Goal: Feedback & Contribution: Submit feedback/report problem

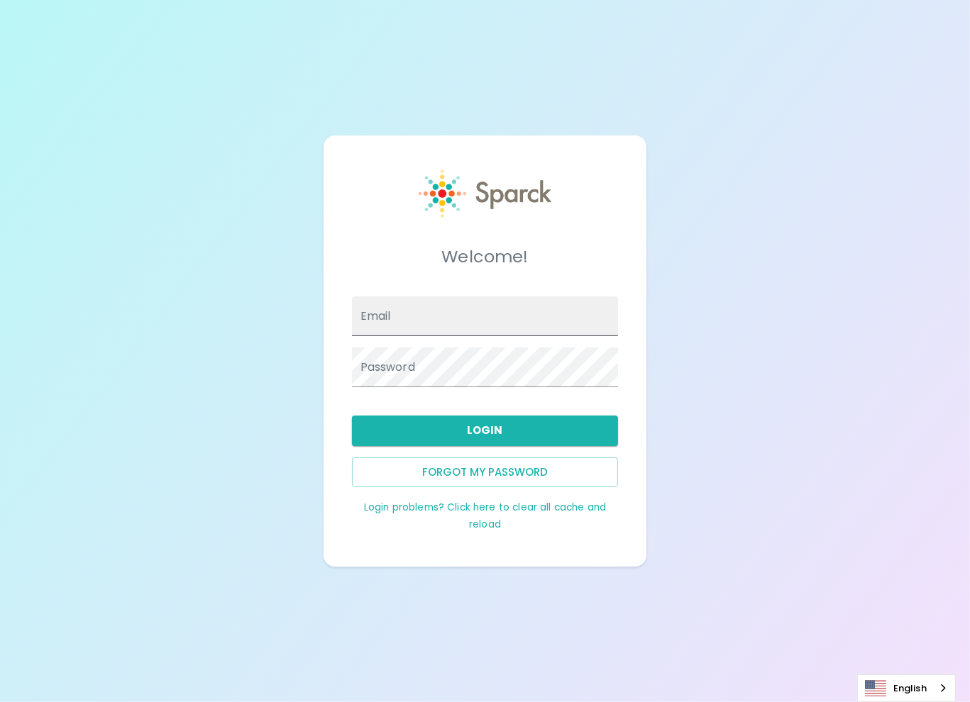
click at [409, 321] on input "Email" at bounding box center [485, 317] width 267 height 40
type input "[PERSON_NAME][EMAIL_ADDRESS][PERSON_NAME][DOMAIN_NAME]"
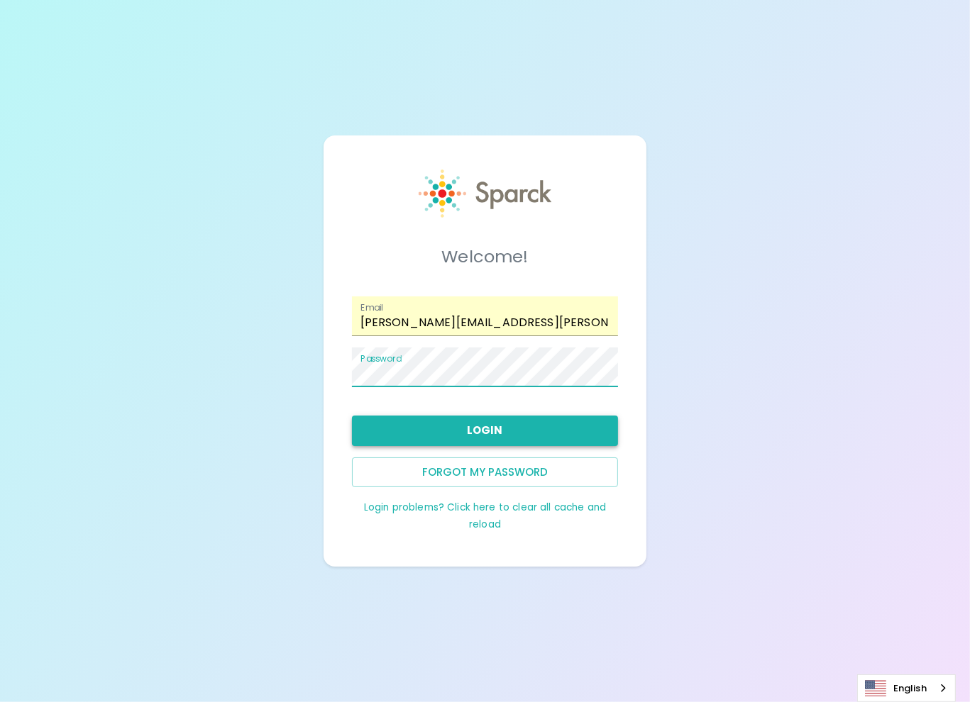
click at [449, 429] on button "Login" at bounding box center [485, 431] width 267 height 30
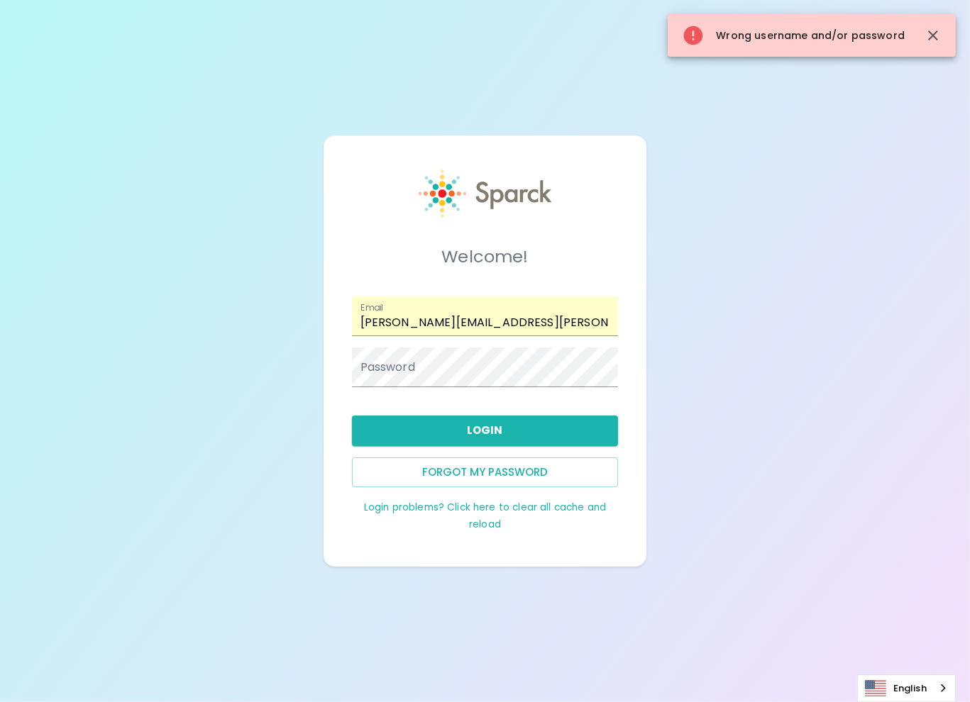
click at [680, 195] on div "Welcome! Email cyndi.leyendecker@texastechfcu.org Password Login Forgot my pass…" at bounding box center [485, 351] width 970 height 702
click at [930, 33] on icon "button" at bounding box center [933, 36] width 10 height 10
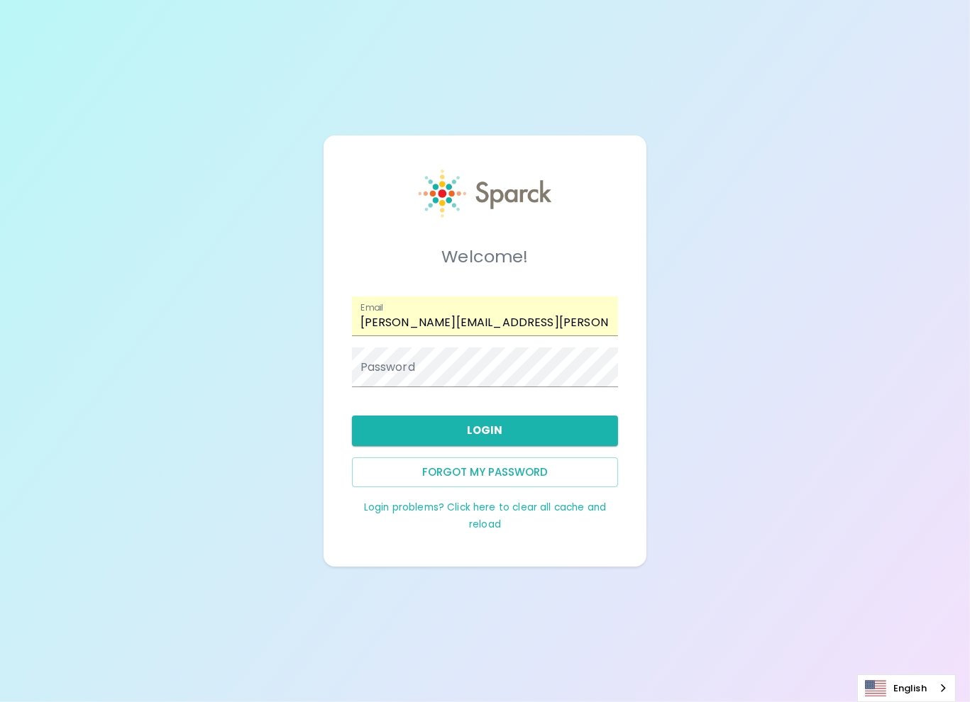
click at [709, 158] on div "Welcome! Email cyndi.leyendecker@texastechfcu.org Password Login Forgot my pass…" at bounding box center [485, 351] width 970 height 702
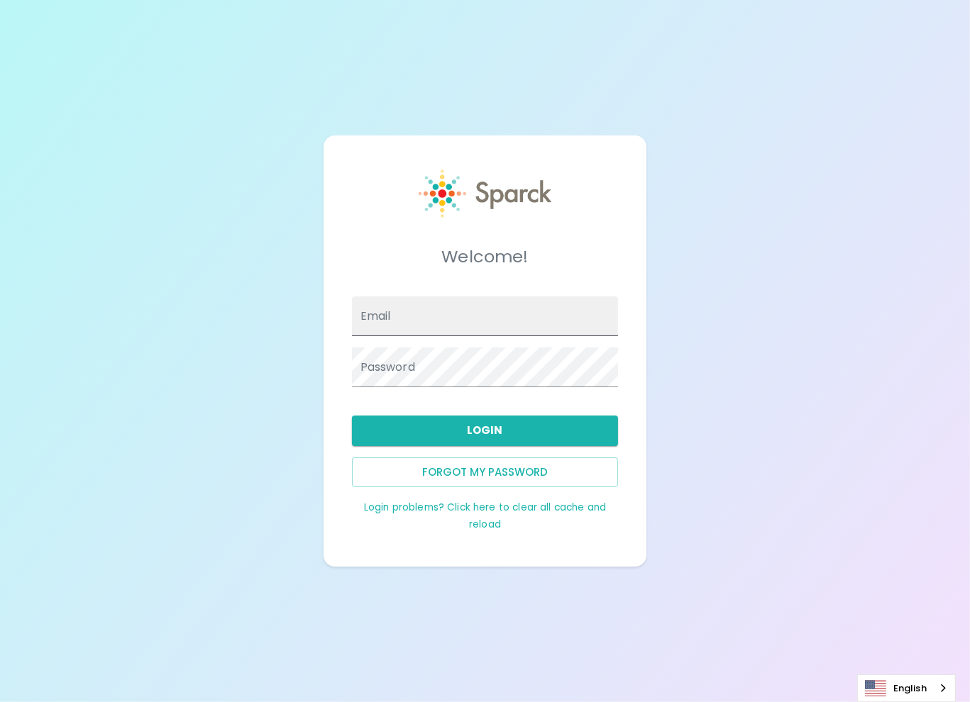
click at [582, 316] on span at bounding box center [582, 316] width 11 height 11
type input "[PERSON_NAME][EMAIL_ADDRESS][PERSON_NAME][DOMAIN_NAME]"
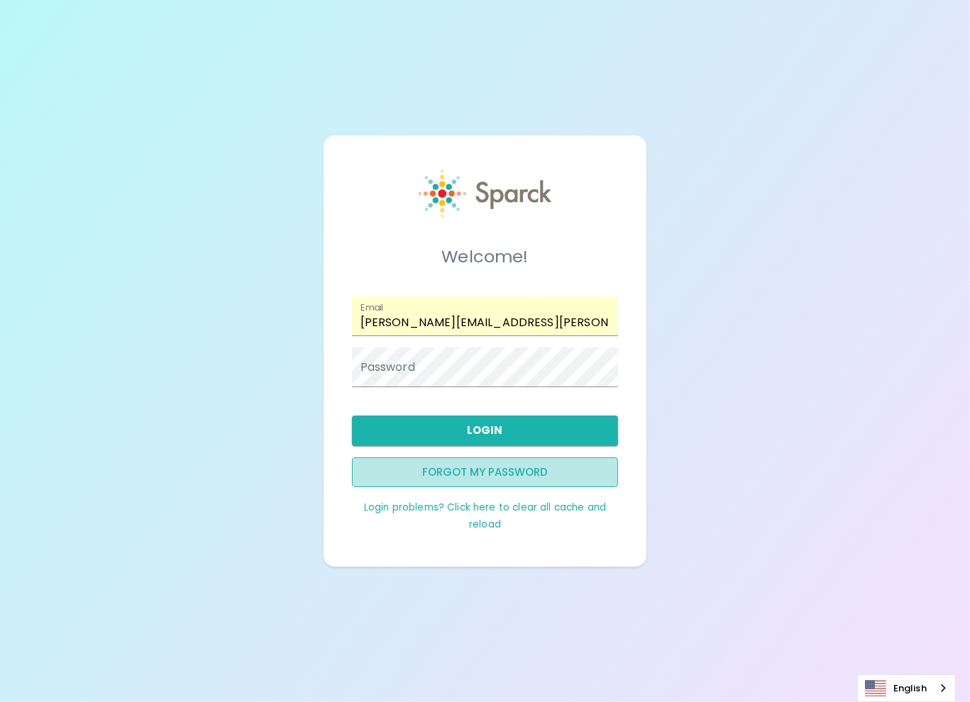
click at [450, 474] on button "Forgot my password" at bounding box center [485, 473] width 267 height 30
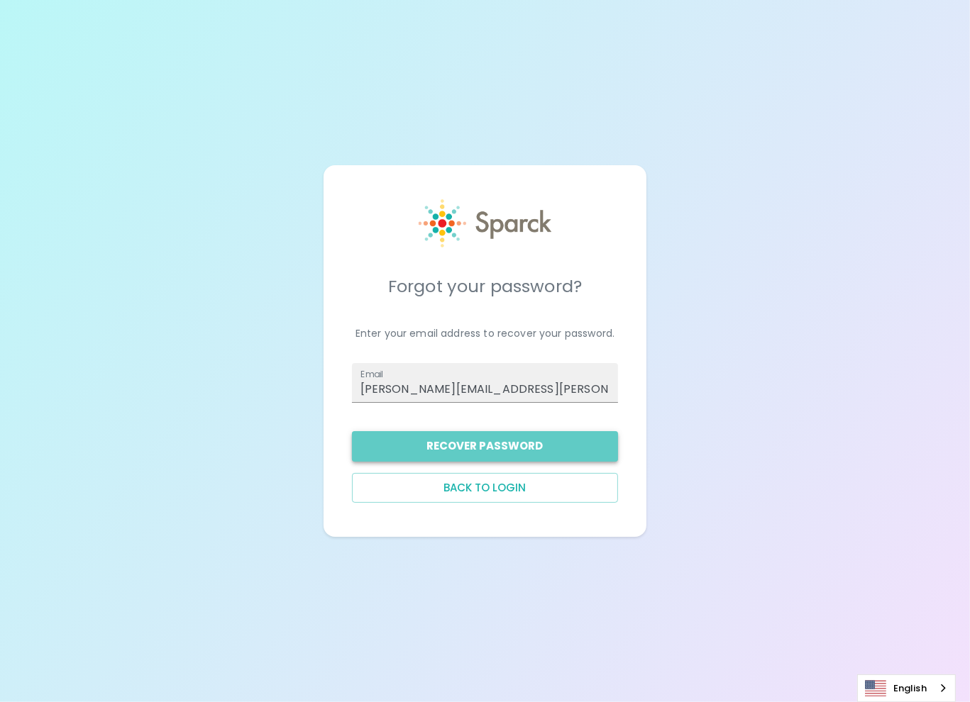
click at [460, 449] on button "Recover Password" at bounding box center [485, 446] width 267 height 30
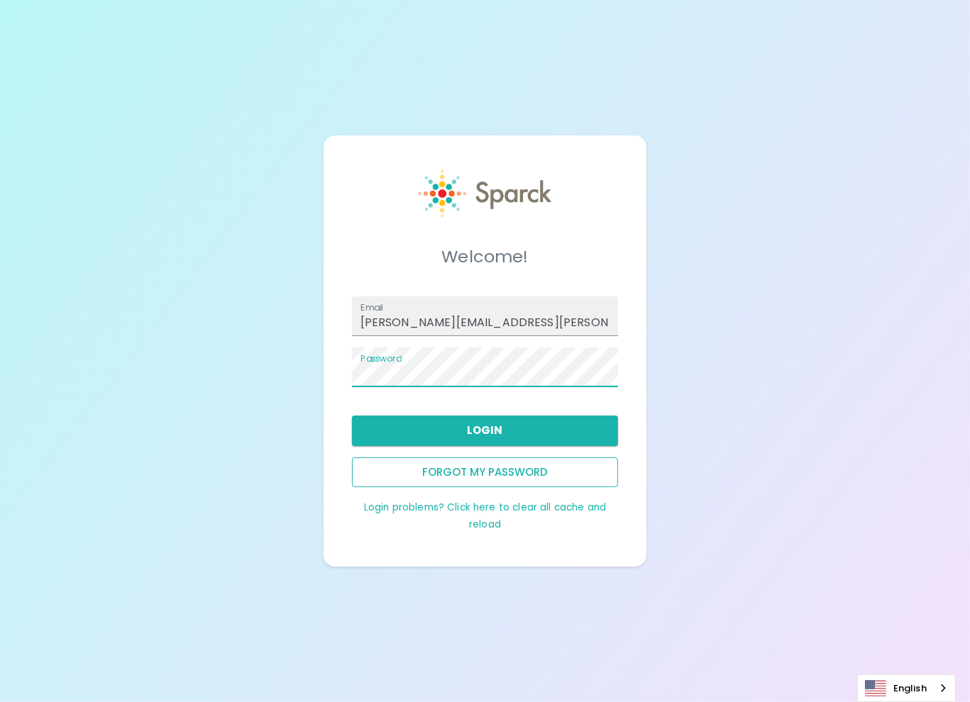
click at [464, 470] on button "Forgot my password" at bounding box center [485, 473] width 267 height 30
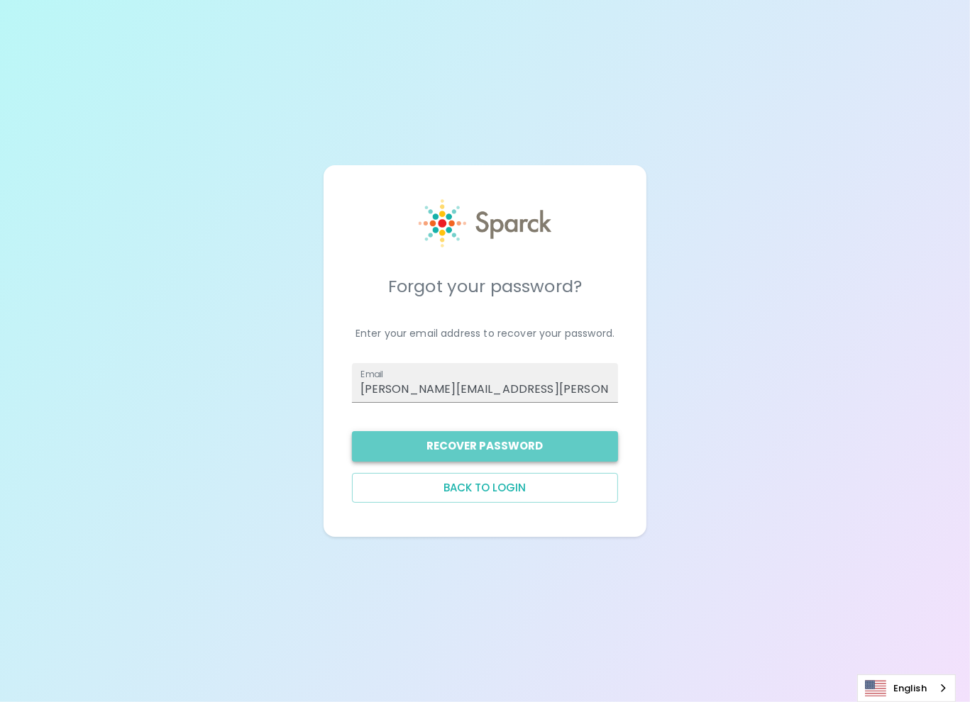
click at [465, 449] on button "Recover Password" at bounding box center [485, 446] width 267 height 30
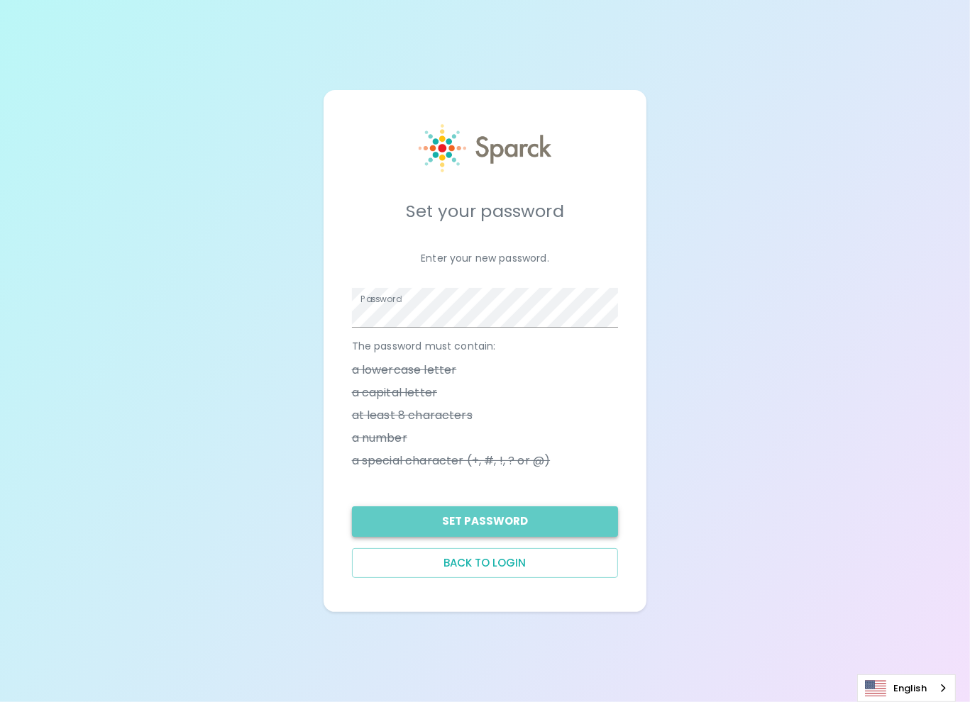
click at [501, 524] on button "Set Password" at bounding box center [485, 522] width 267 height 30
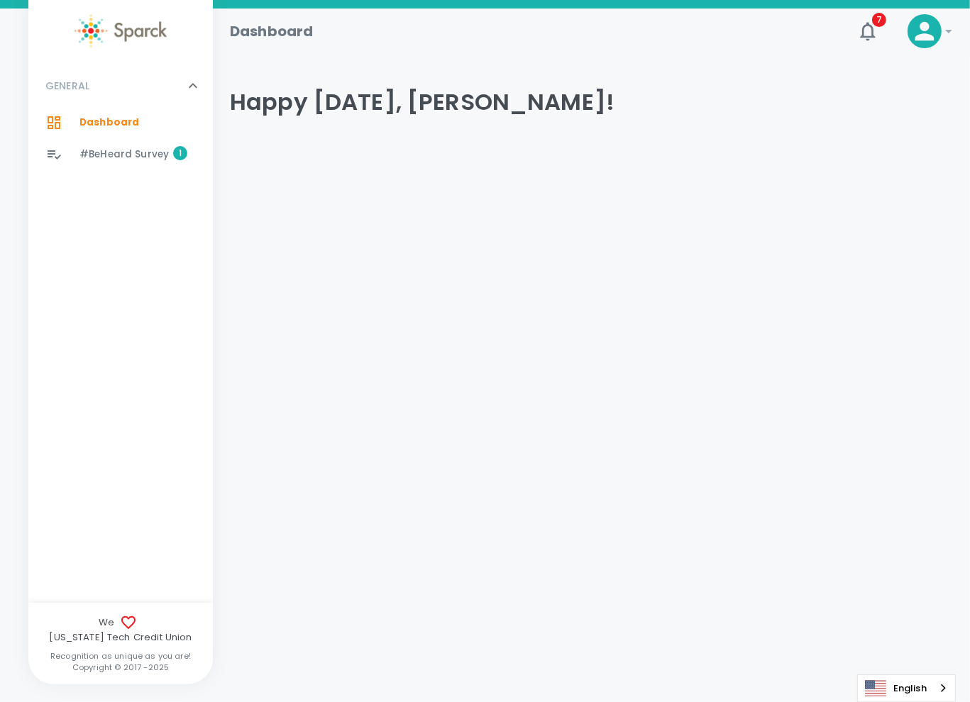
click at [102, 153] on span "#BeHeard Survey" at bounding box center [123, 155] width 89 height 14
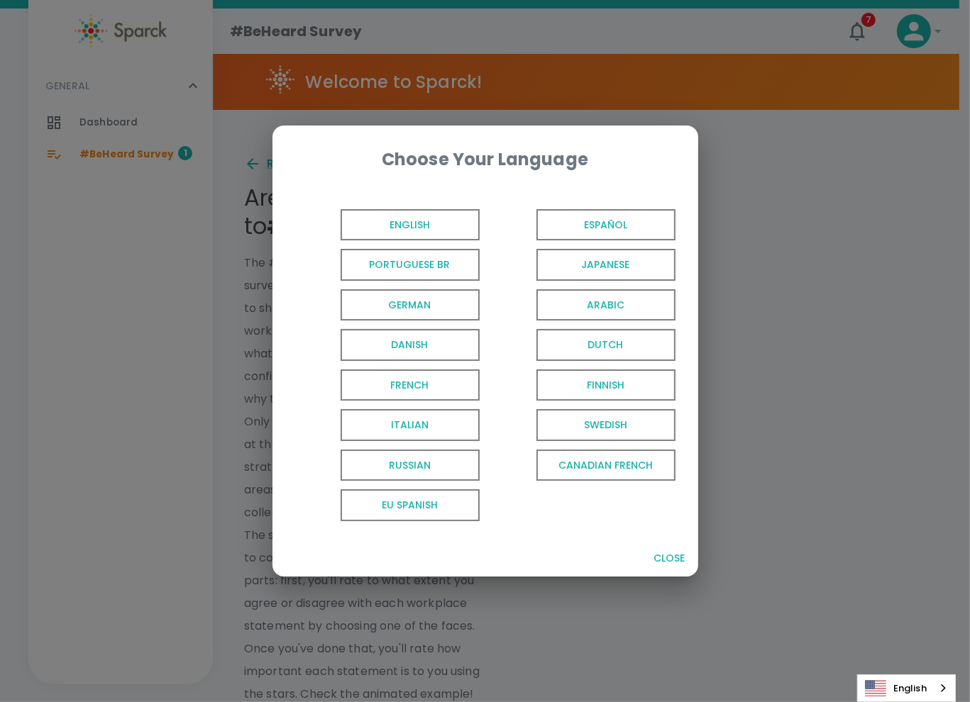
click at [432, 233] on span "English" at bounding box center [410, 225] width 139 height 32
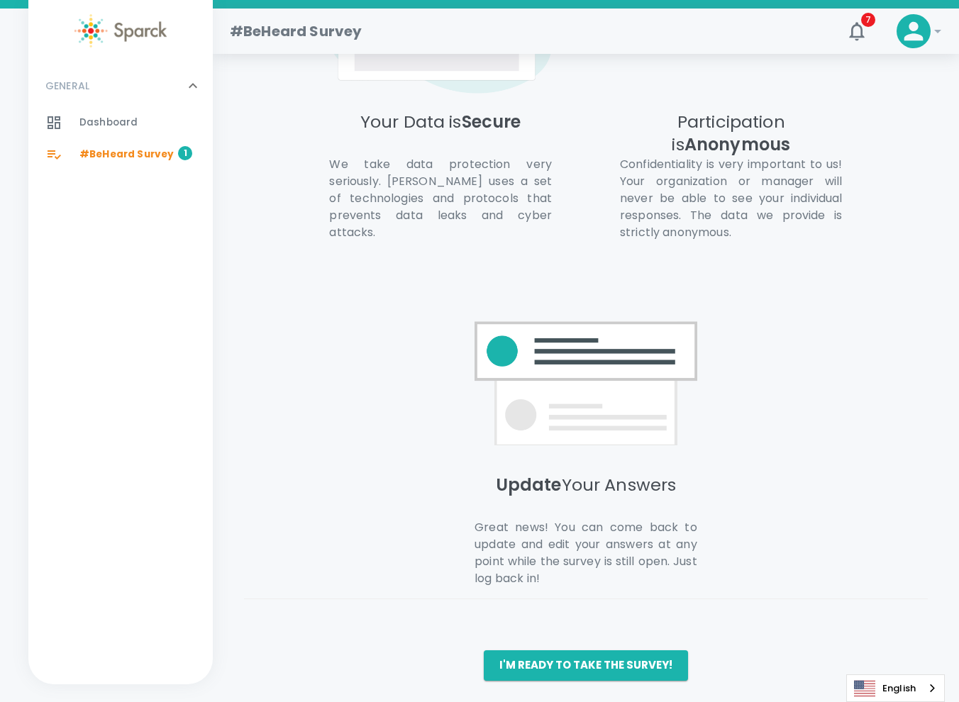
scroll to position [868, 0]
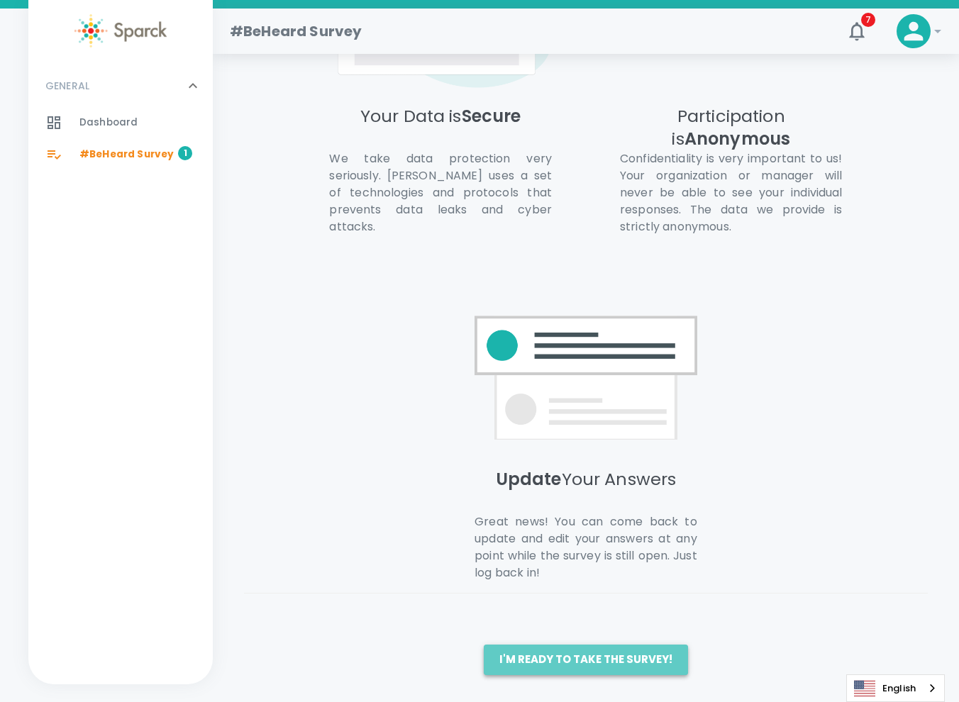
click at [587, 661] on button "I'm ready to take the survey!" at bounding box center [586, 660] width 204 height 30
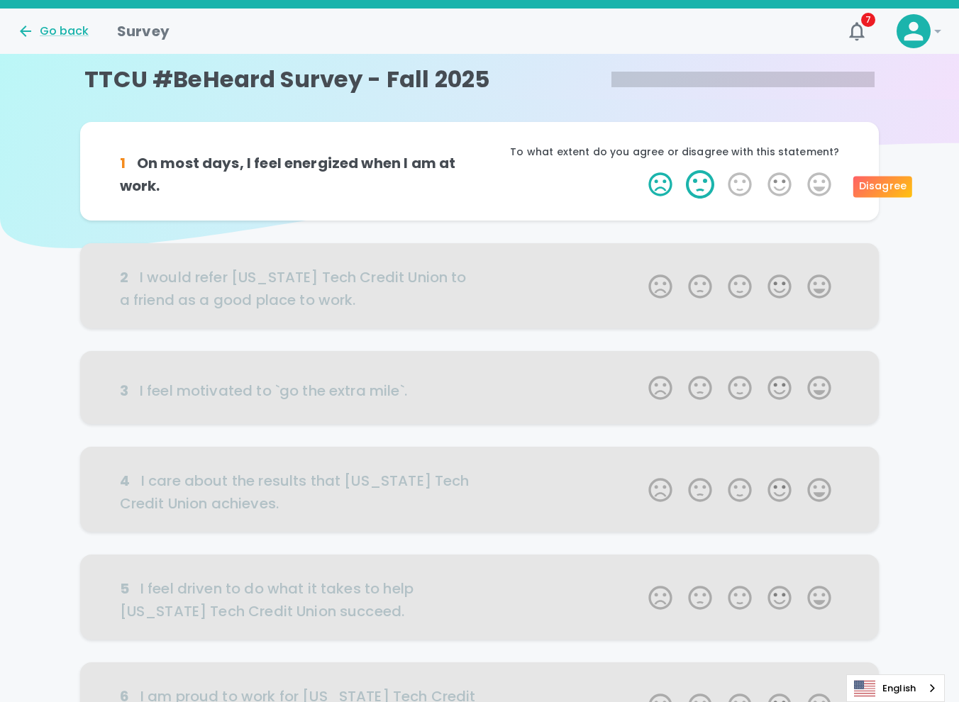
click at [699, 187] on label "2 Stars" at bounding box center [700, 184] width 40 height 28
click at [641, 170] on input "2 Stars" at bounding box center [640, 170] width 1 height 1
click at [542, 316] on div at bounding box center [479, 285] width 799 height 85
click at [446, 272] on div at bounding box center [479, 285] width 799 height 85
click at [269, 192] on h6 "1 On most days, I feel energized when I am at work." at bounding box center [300, 174] width 360 height 45
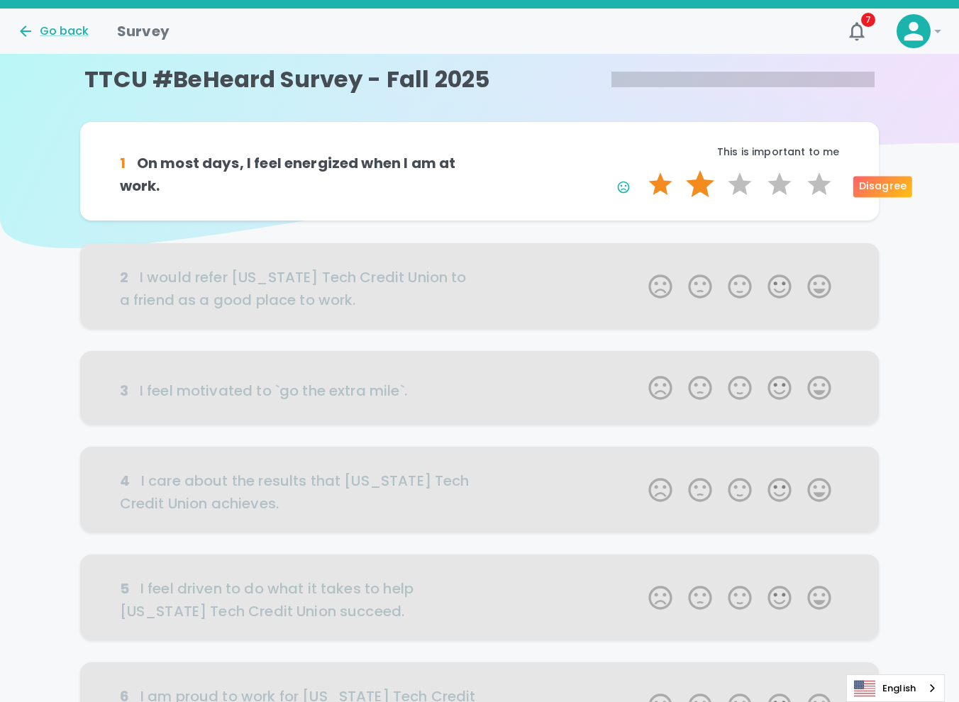
click at [700, 185] on label "2 Stars" at bounding box center [700, 184] width 40 height 28
click at [641, 170] on input "2 Stars" at bounding box center [640, 170] width 1 height 1
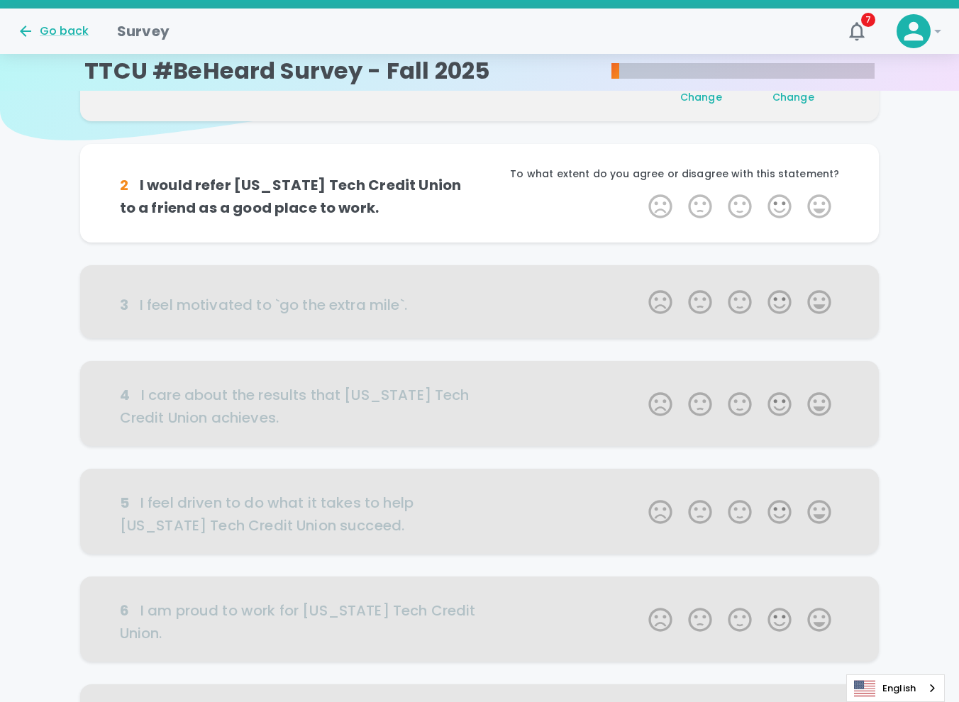
scroll to position [125, 0]
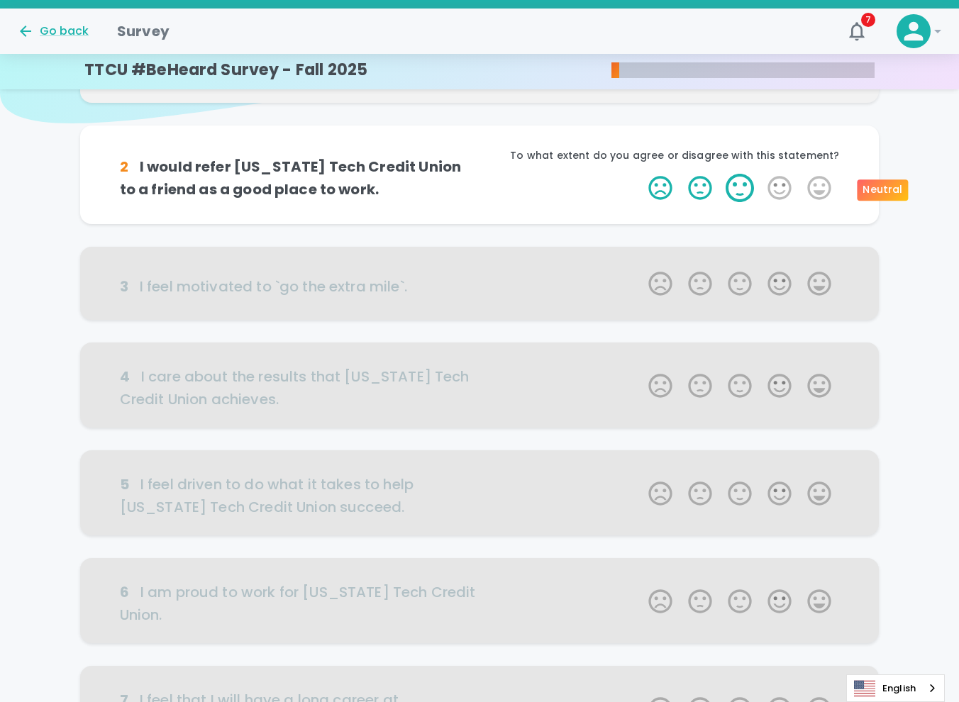
click at [732, 189] on label "3 Stars" at bounding box center [740, 188] width 40 height 28
click at [641, 174] on input "3 Stars" at bounding box center [640, 173] width 1 height 1
click at [738, 192] on label "3 Stars" at bounding box center [740, 188] width 40 height 28
click at [641, 174] on input "3 Stars" at bounding box center [640, 173] width 1 height 1
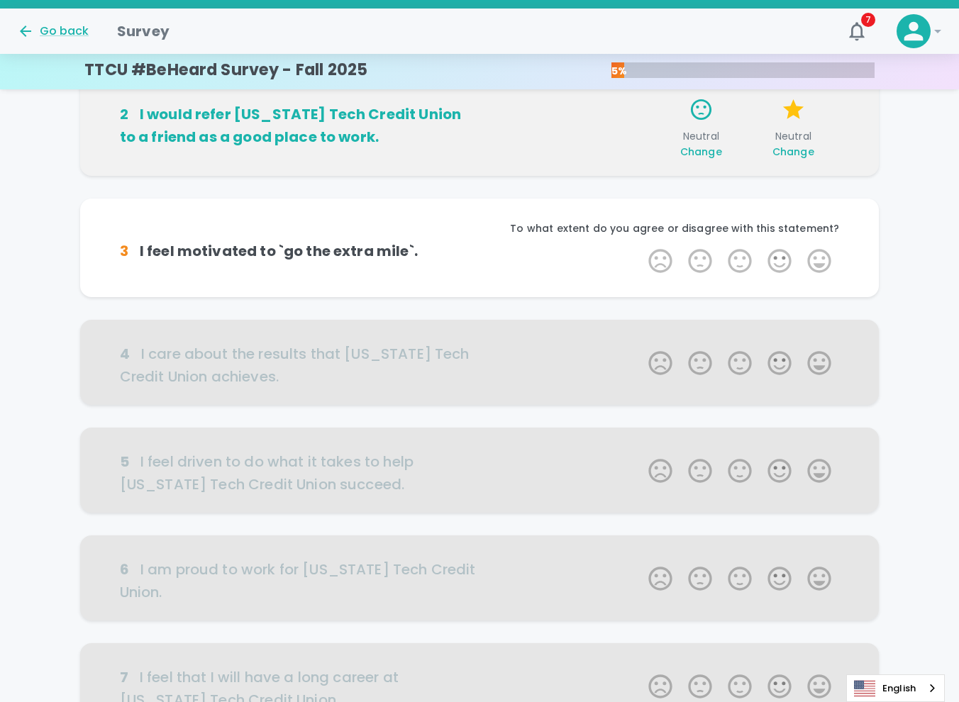
scroll to position [250, 0]
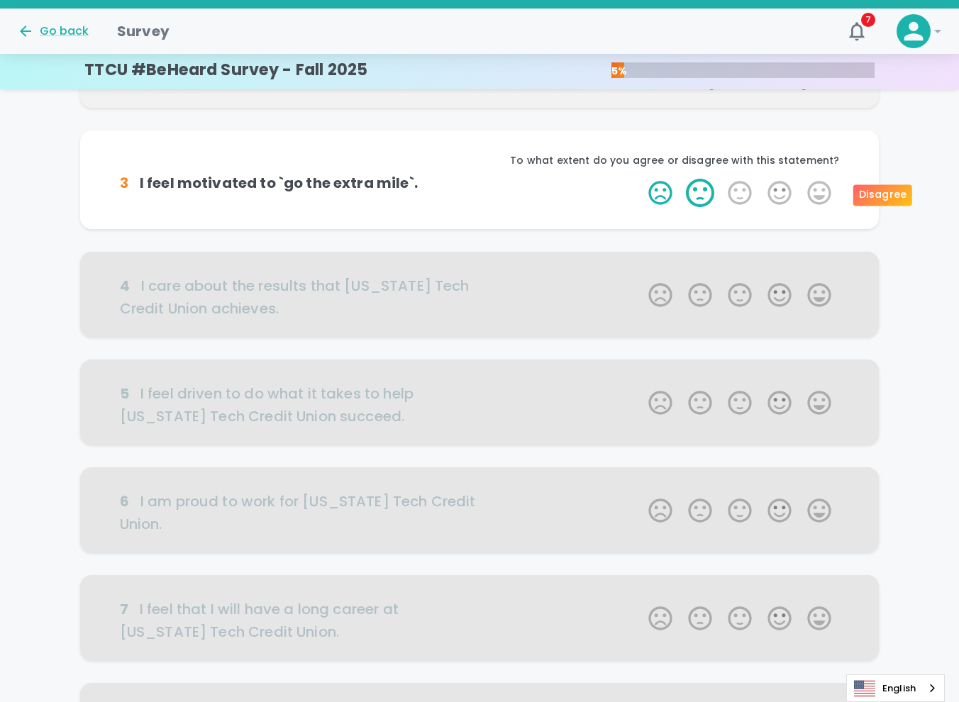
click at [706, 196] on label "2 Stars" at bounding box center [700, 193] width 40 height 28
click at [641, 179] on input "2 Stars" at bounding box center [640, 178] width 1 height 1
click at [696, 197] on label "2 Stars" at bounding box center [700, 193] width 40 height 28
click at [641, 179] on input "2 Stars" at bounding box center [640, 178] width 1 height 1
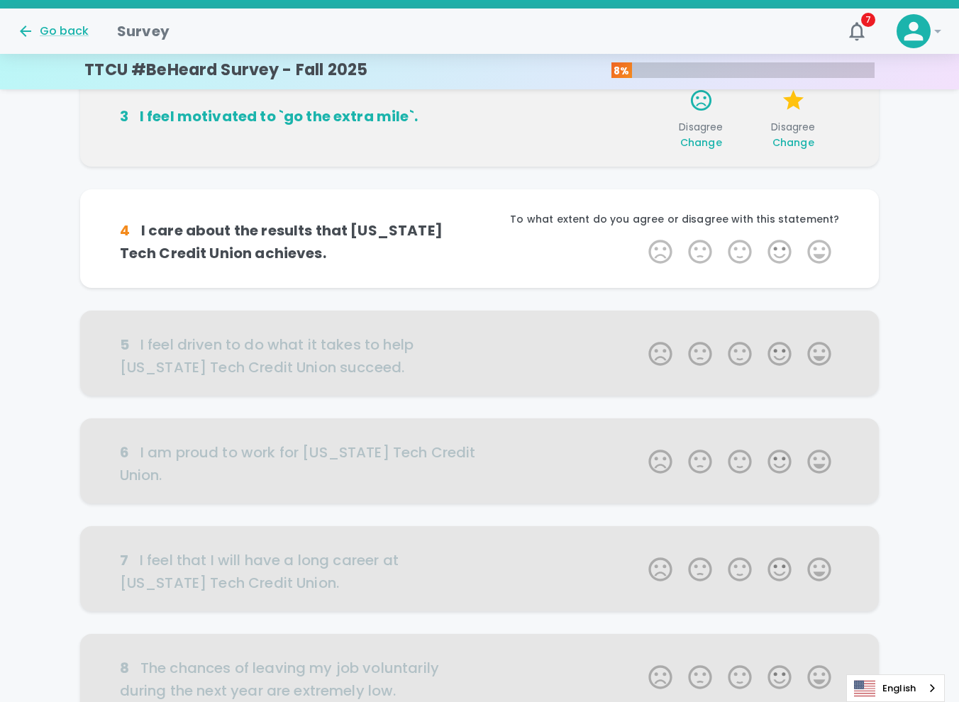
scroll to position [375, 0]
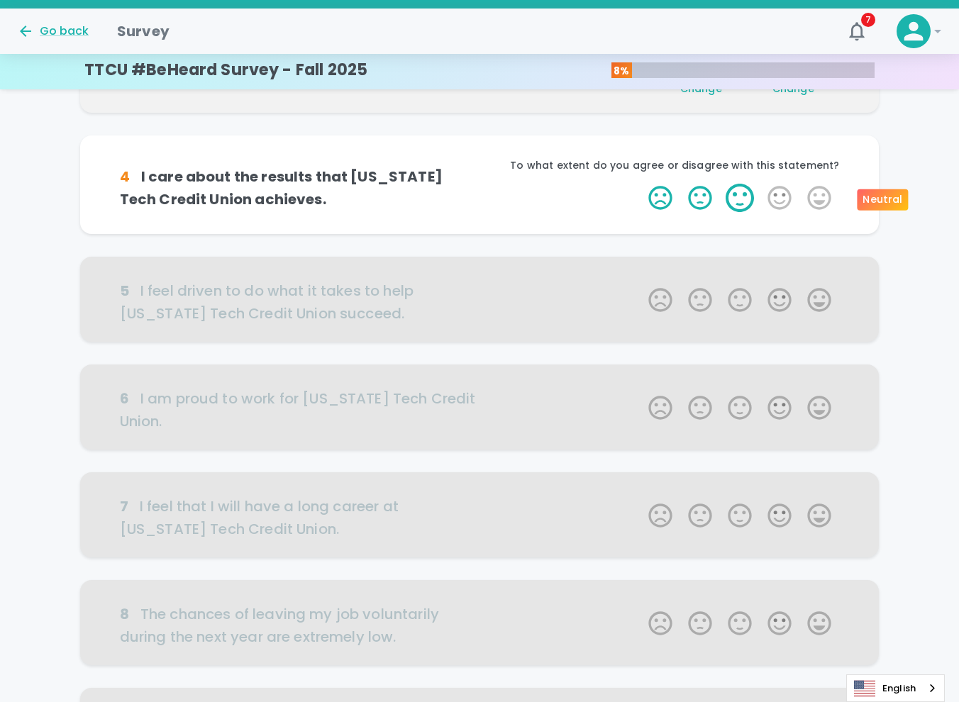
click at [732, 201] on label "3 Stars" at bounding box center [740, 198] width 40 height 28
click at [641, 184] on input "3 Stars" at bounding box center [640, 183] width 1 height 1
click at [732, 201] on label "3 Stars" at bounding box center [740, 198] width 40 height 28
click at [641, 184] on input "3 Stars" at bounding box center [640, 183] width 1 height 1
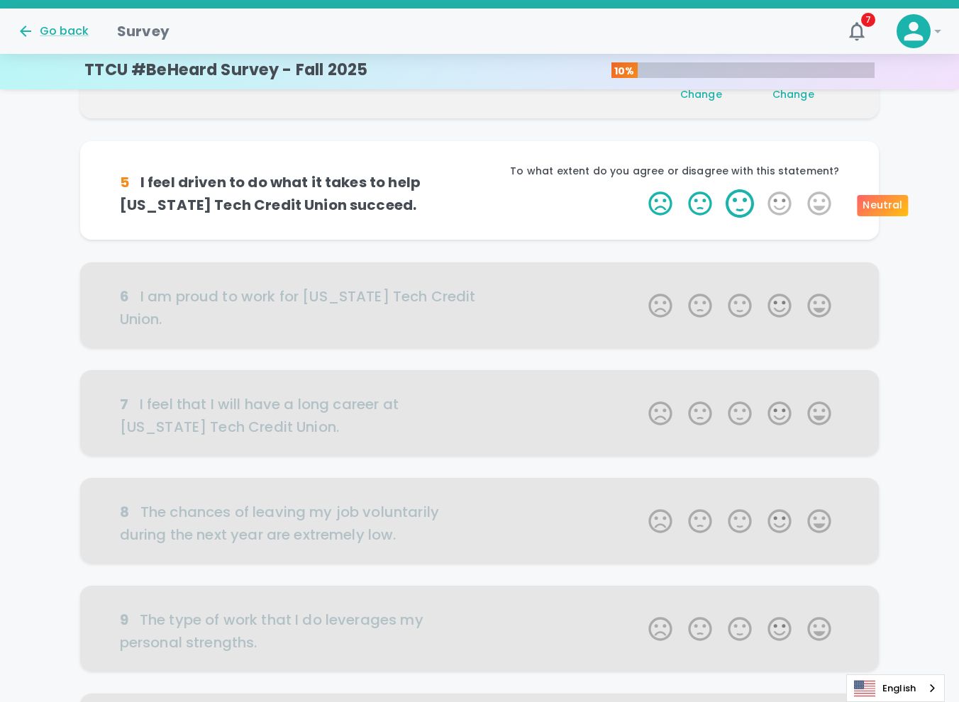
scroll to position [499, 0]
click at [704, 206] on label "2 Stars" at bounding box center [700, 203] width 40 height 28
click at [641, 189] on input "2 Stars" at bounding box center [640, 188] width 1 height 1
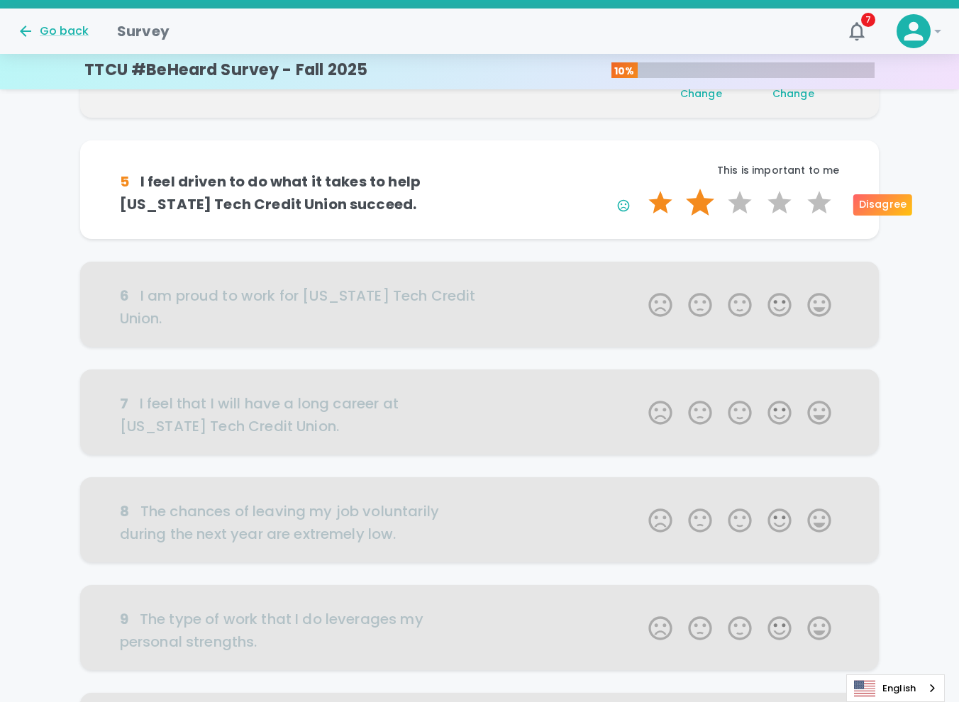
click at [701, 208] on label "2 Stars" at bounding box center [700, 203] width 40 height 28
click at [641, 189] on input "2 Stars" at bounding box center [640, 188] width 1 height 1
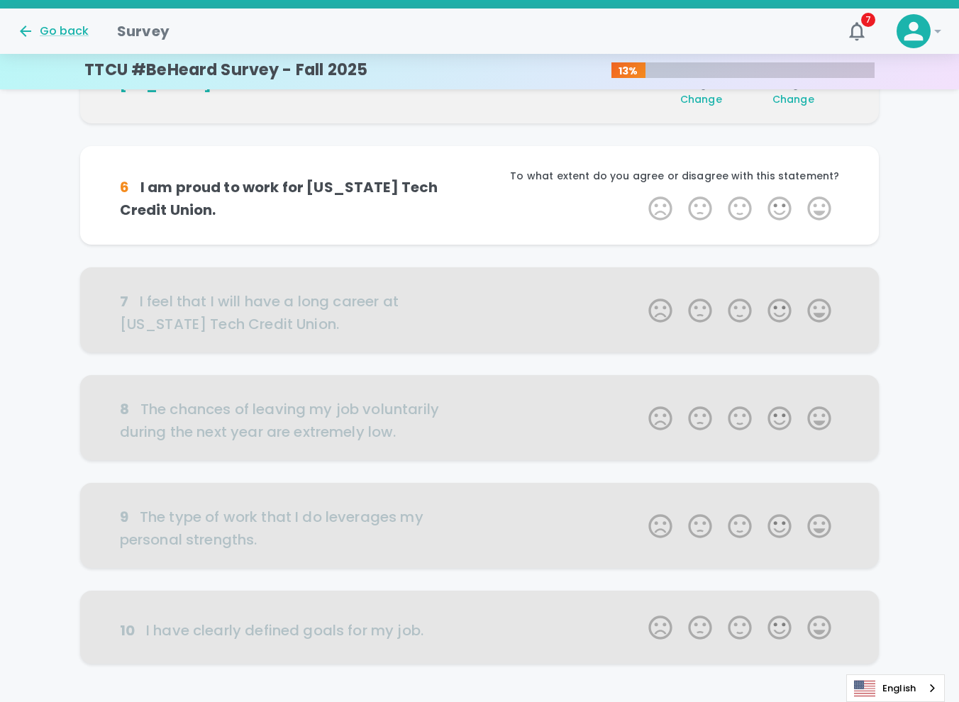
scroll to position [624, 0]
click at [703, 209] on label "2 Stars" at bounding box center [700, 208] width 40 height 28
click at [641, 194] on input "2 Stars" at bounding box center [640, 193] width 1 height 1
click at [699, 211] on label "2 Stars" at bounding box center [700, 208] width 40 height 28
click at [641, 194] on input "2 Stars" at bounding box center [640, 193] width 1 height 1
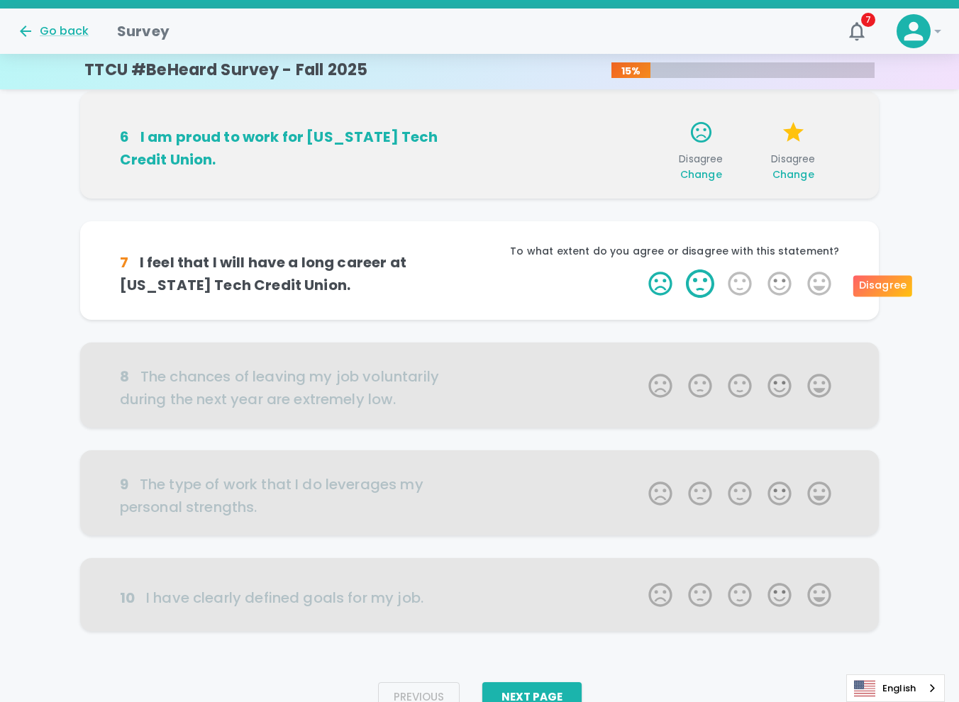
scroll to position [722, 0]
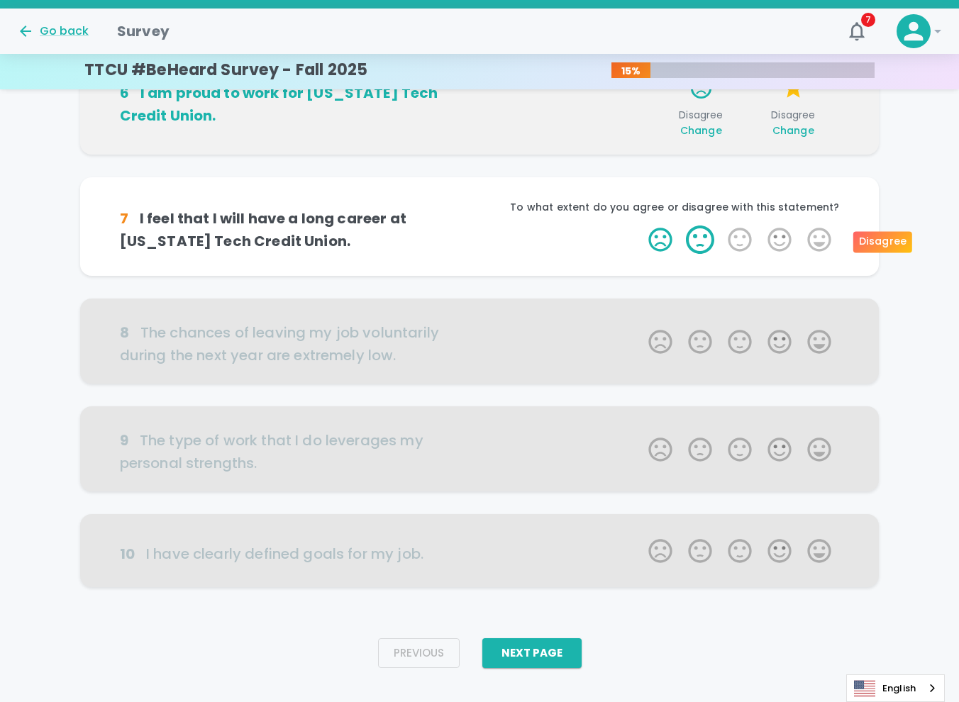
click at [704, 242] on label "2 Stars" at bounding box center [700, 240] width 40 height 28
click at [641, 226] on input "2 Stars" at bounding box center [640, 225] width 1 height 1
click at [700, 244] on label "2 Stars" at bounding box center [700, 240] width 40 height 28
click at [641, 226] on input "2 Stars" at bounding box center [640, 225] width 1 height 1
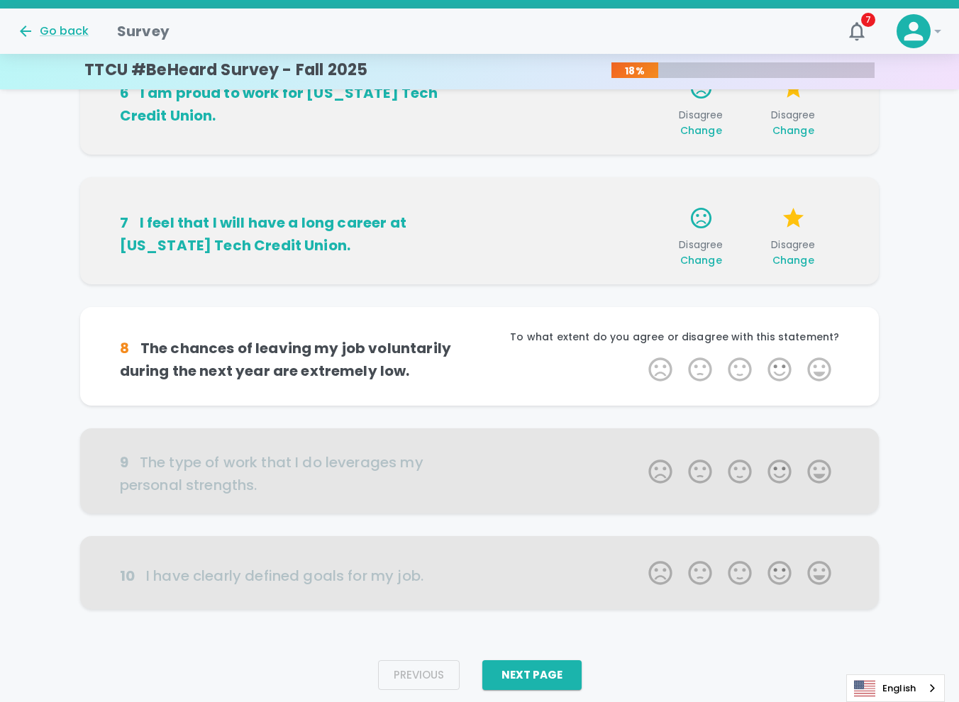
scroll to position [744, 0]
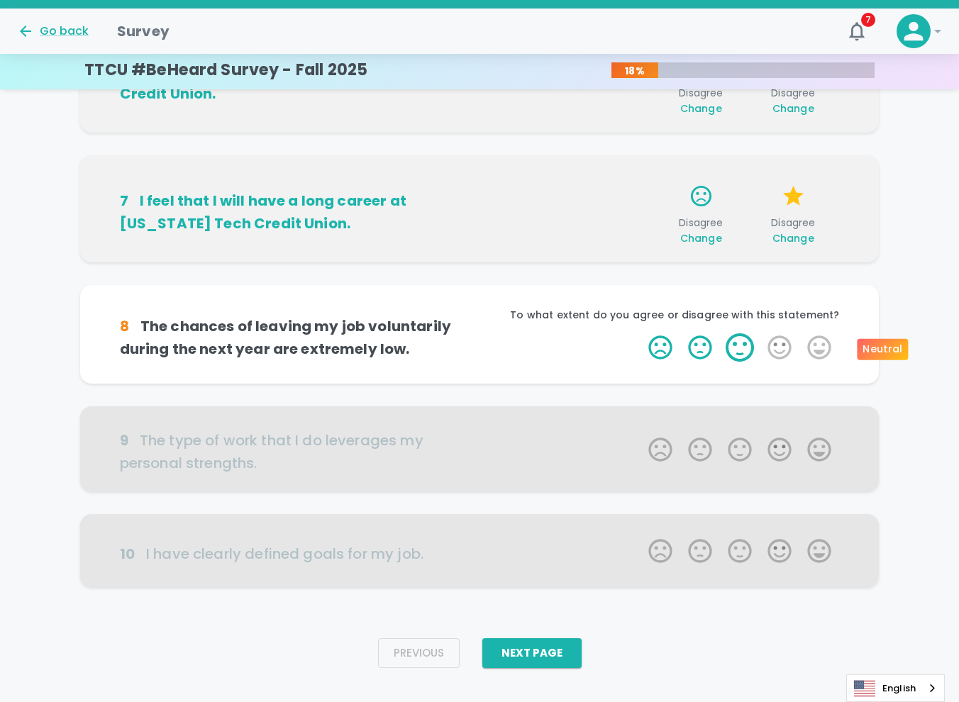
click at [740, 347] on label "3 Stars" at bounding box center [740, 347] width 40 height 28
click at [641, 333] on input "3 Stars" at bounding box center [640, 333] width 1 height 1
click at [740, 347] on label "3 Stars" at bounding box center [740, 347] width 40 height 28
click at [641, 333] on input "3 Stars" at bounding box center [640, 333] width 1 height 1
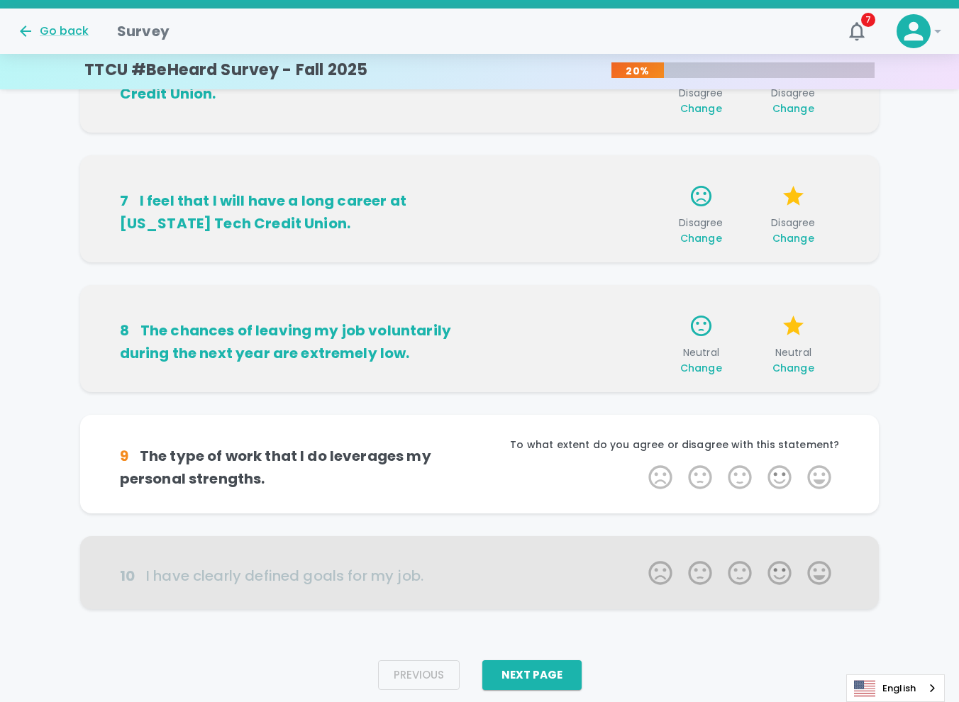
scroll to position [766, 0]
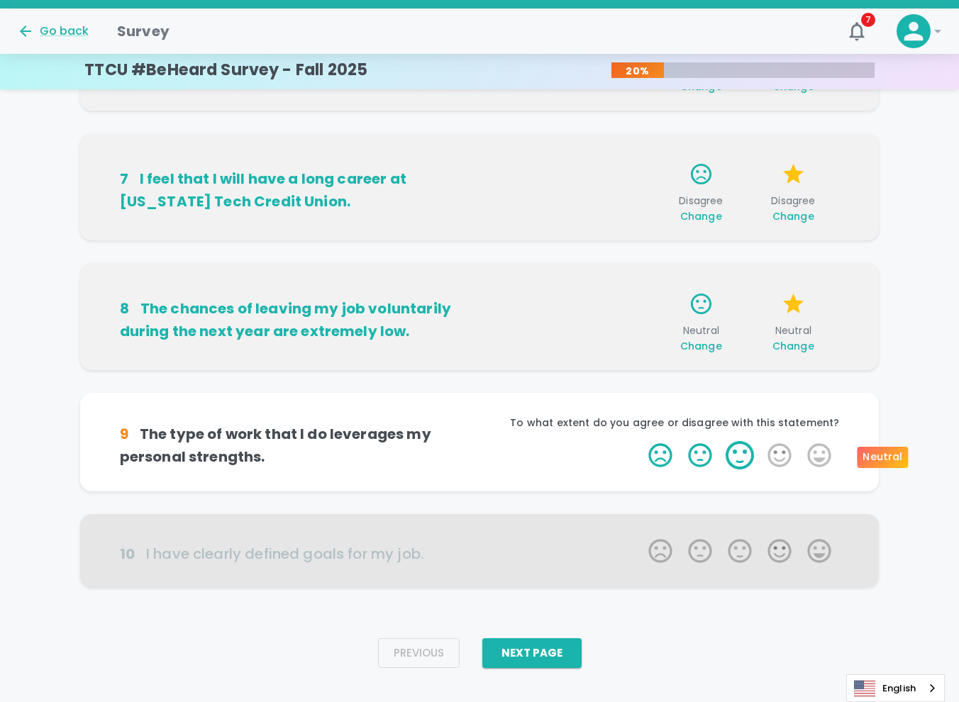
click at [737, 456] on label "3 Stars" at bounding box center [740, 455] width 40 height 28
click at [641, 441] on input "3 Stars" at bounding box center [640, 441] width 1 height 1
click at [734, 456] on label "3 Stars" at bounding box center [740, 455] width 40 height 28
click at [641, 441] on input "3 Stars" at bounding box center [640, 441] width 1 height 1
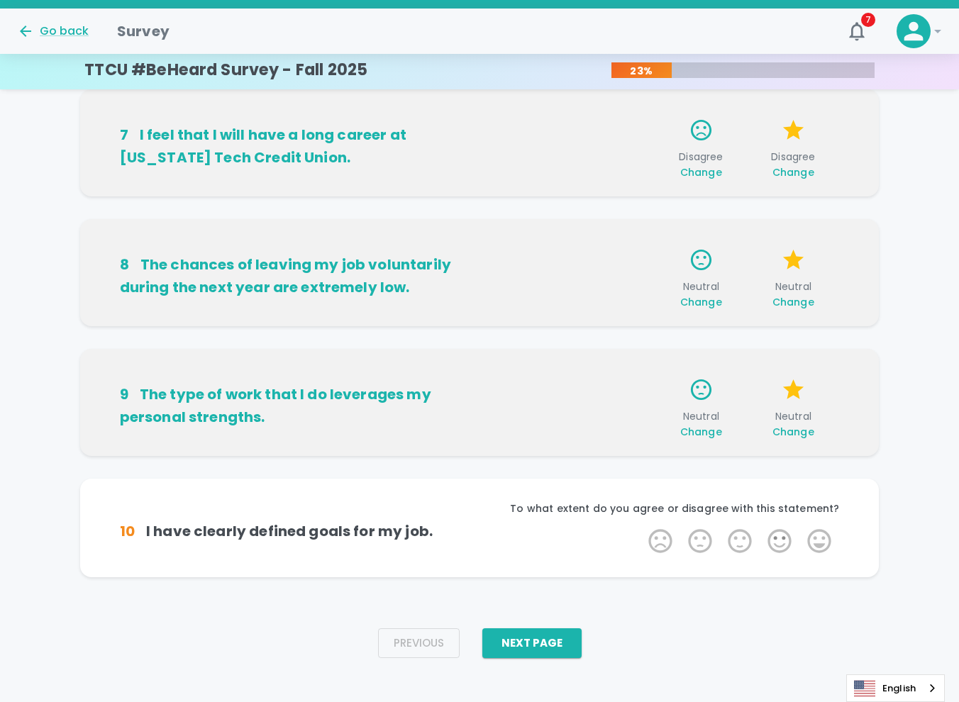
scroll to position [823, 0]
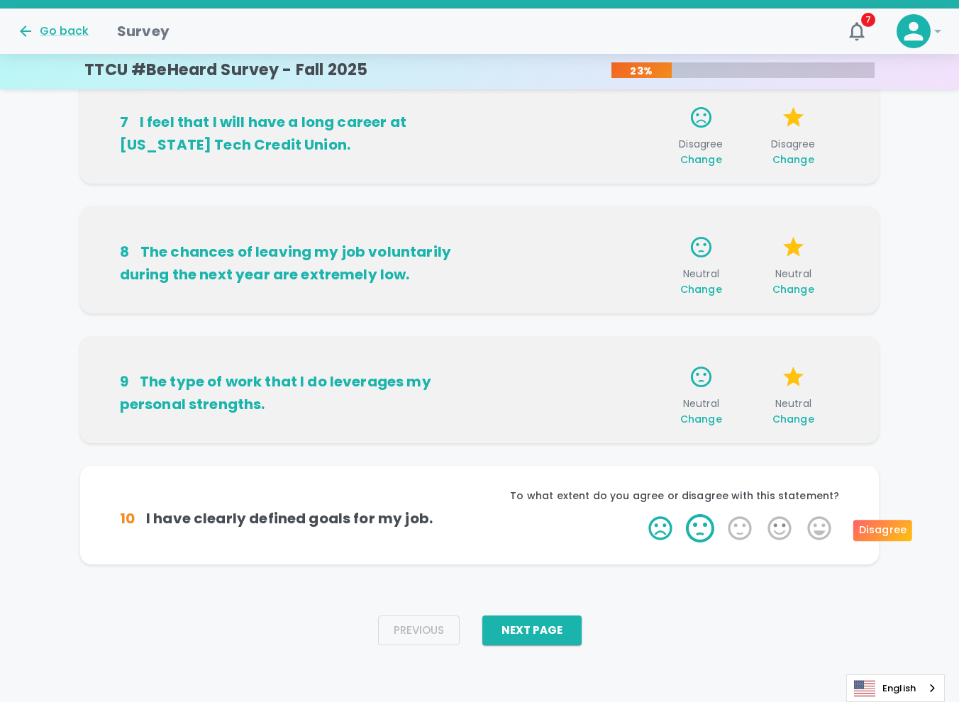
click at [704, 527] on label "2 Stars" at bounding box center [700, 528] width 40 height 28
click at [641, 514] on input "2 Stars" at bounding box center [640, 514] width 1 height 1
click at [694, 528] on label "2 Stars" at bounding box center [700, 528] width 40 height 28
click at [641, 514] on input "2 Stars" at bounding box center [640, 514] width 1 height 1
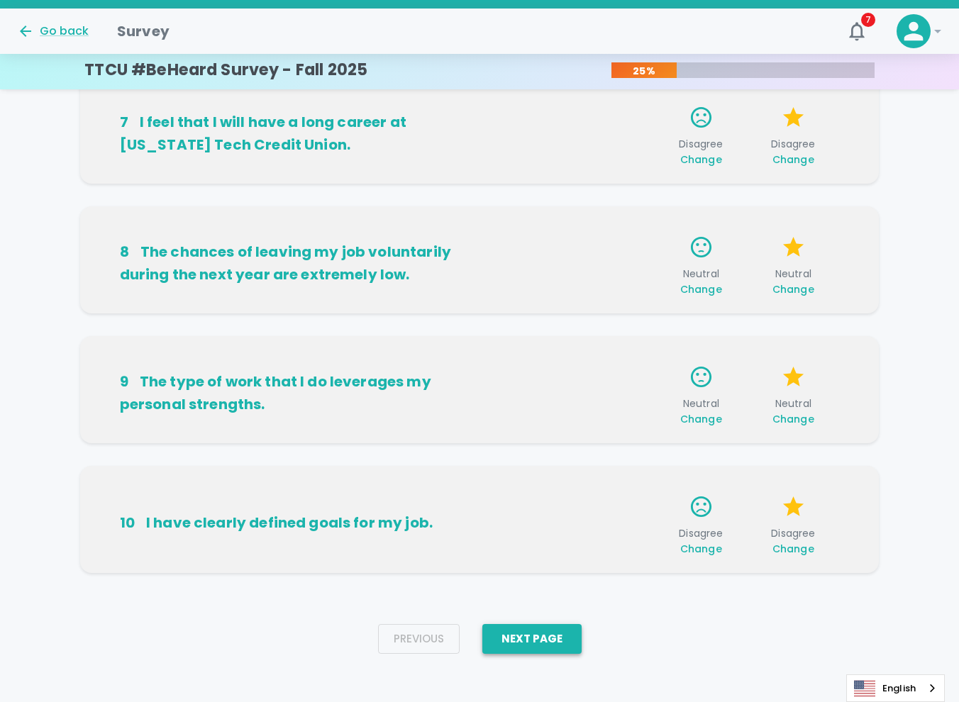
click at [536, 638] on button "Next Page" at bounding box center [531, 639] width 99 height 30
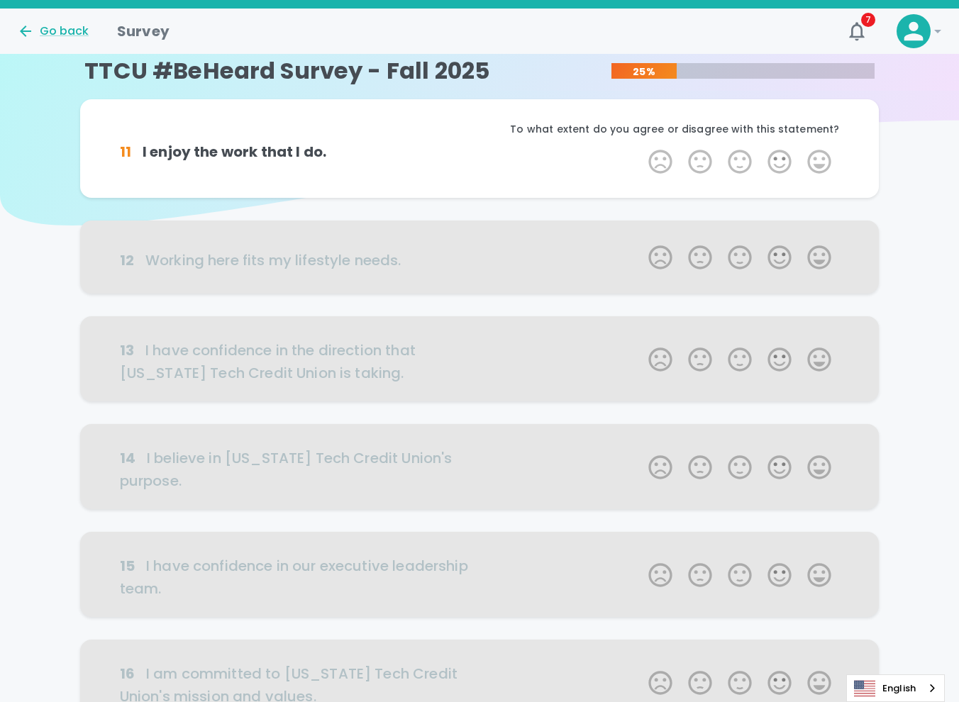
scroll to position [0, 0]
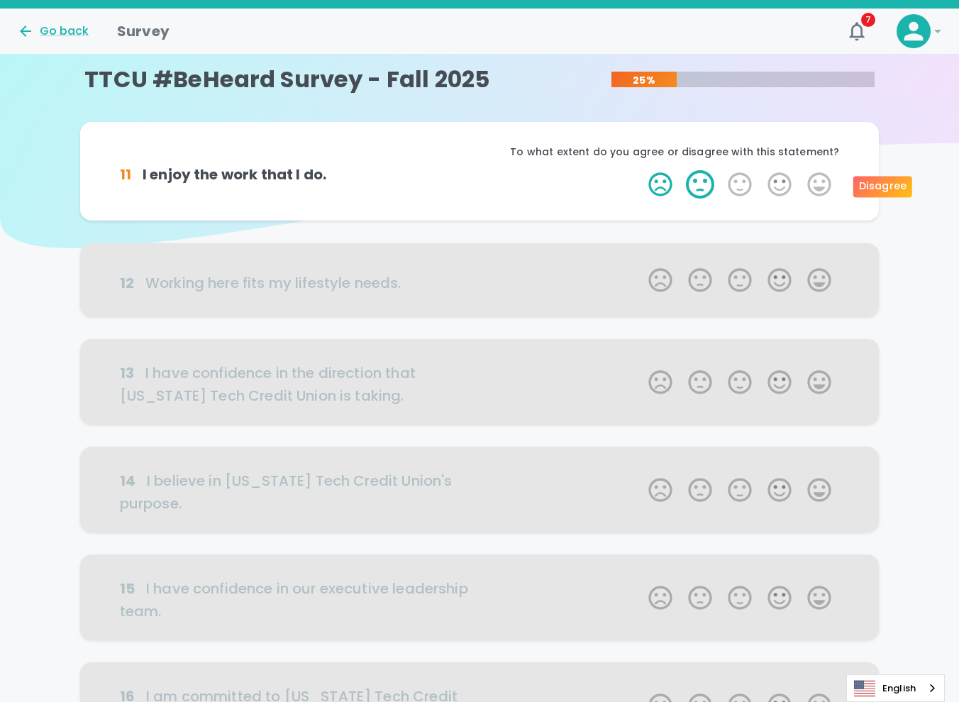
click at [702, 179] on label "2 Stars" at bounding box center [700, 184] width 40 height 28
click at [641, 170] on input "2 Stars" at bounding box center [640, 170] width 1 height 1
click at [703, 187] on label "2 Stars" at bounding box center [700, 184] width 40 height 28
click at [641, 170] on input "2 Stars" at bounding box center [640, 170] width 1 height 1
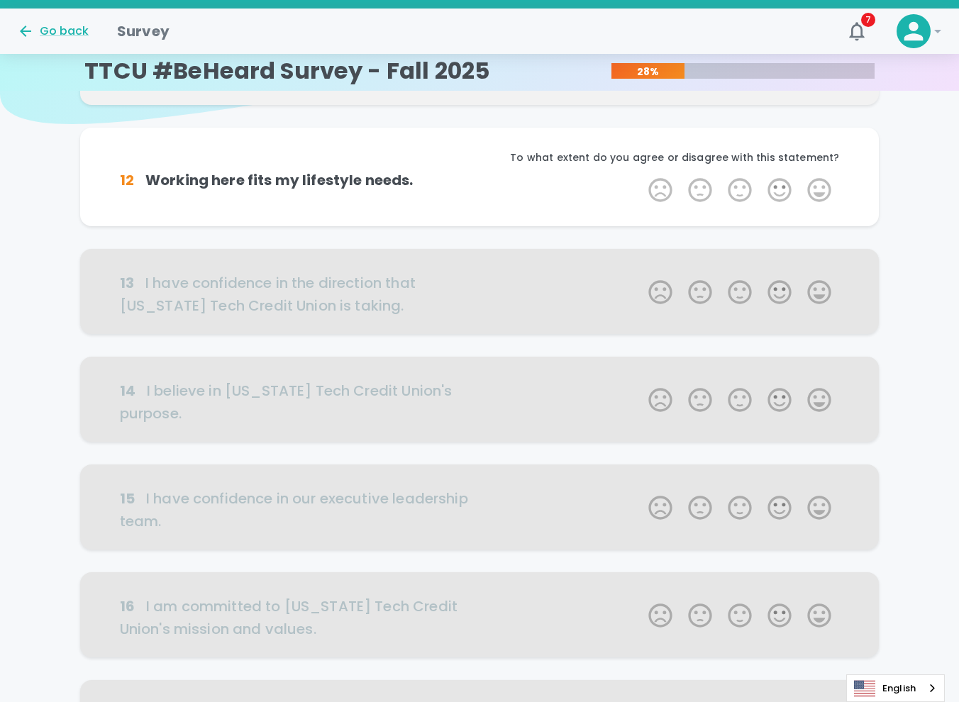
scroll to position [125, 0]
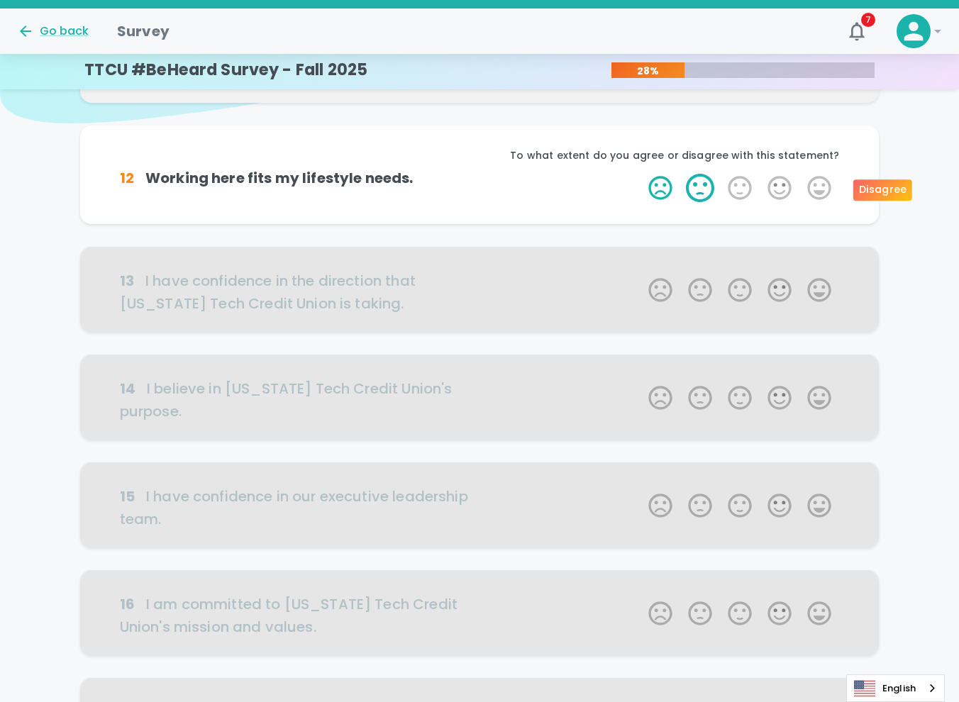
click at [689, 192] on label "2 Stars" at bounding box center [700, 188] width 40 height 28
click at [641, 174] on input "2 Stars" at bounding box center [640, 173] width 1 height 1
click at [697, 190] on label "2 Stars" at bounding box center [700, 188] width 40 height 28
click at [641, 174] on input "2 Stars" at bounding box center [640, 173] width 1 height 1
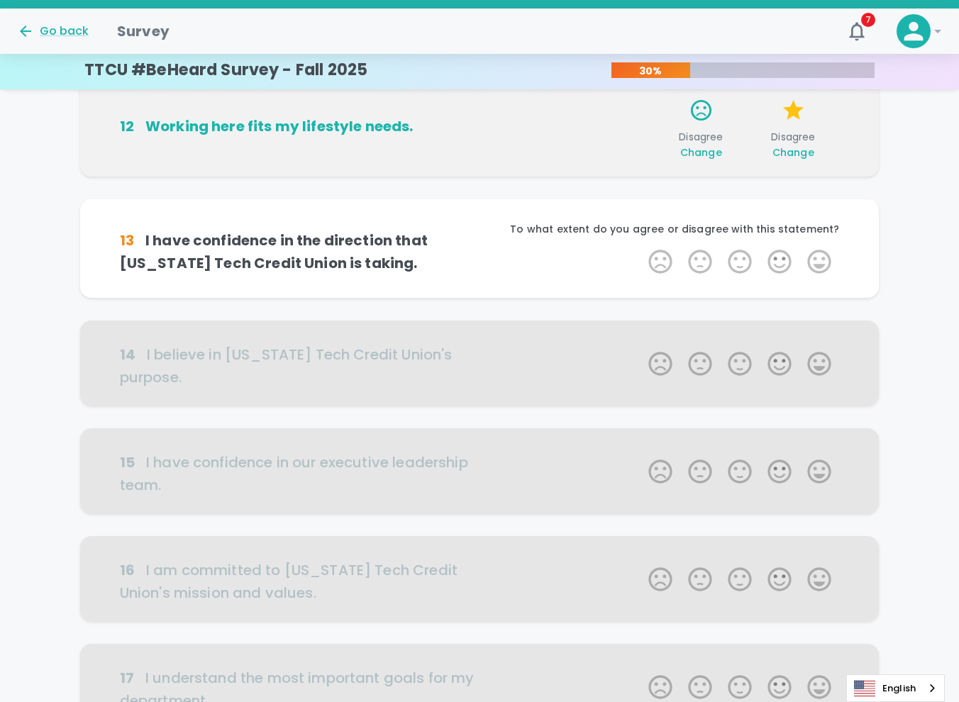
scroll to position [250, 0]
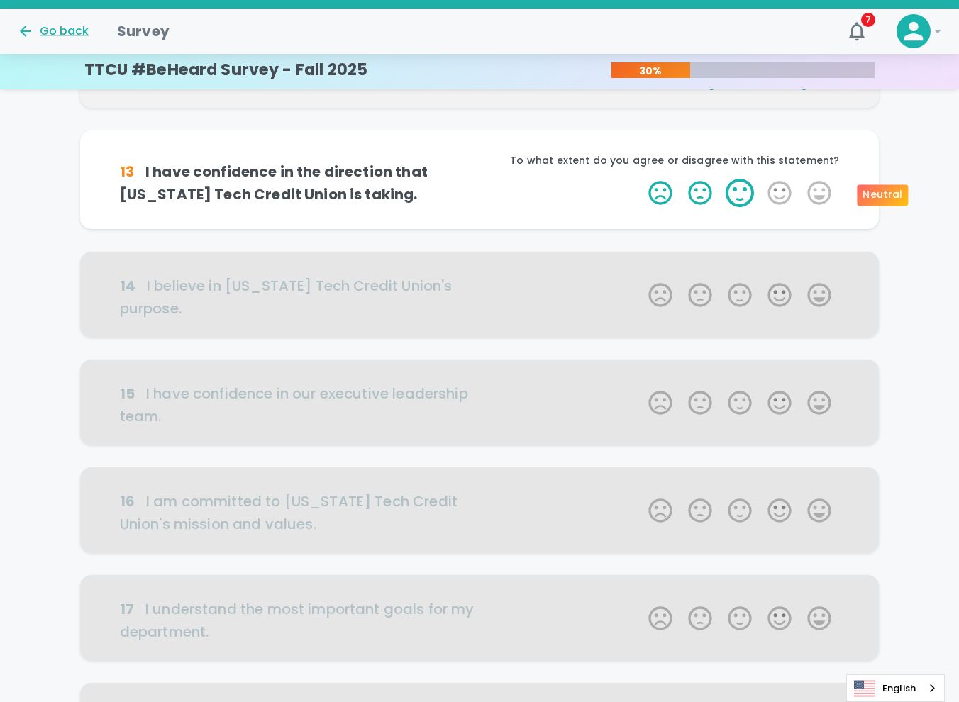
click at [738, 195] on label "3 Stars" at bounding box center [740, 193] width 40 height 28
click at [641, 179] on input "3 Stars" at bounding box center [640, 178] width 1 height 1
click at [737, 196] on label "3 Stars" at bounding box center [740, 193] width 40 height 28
click at [641, 179] on input "3 Stars" at bounding box center [640, 178] width 1 height 1
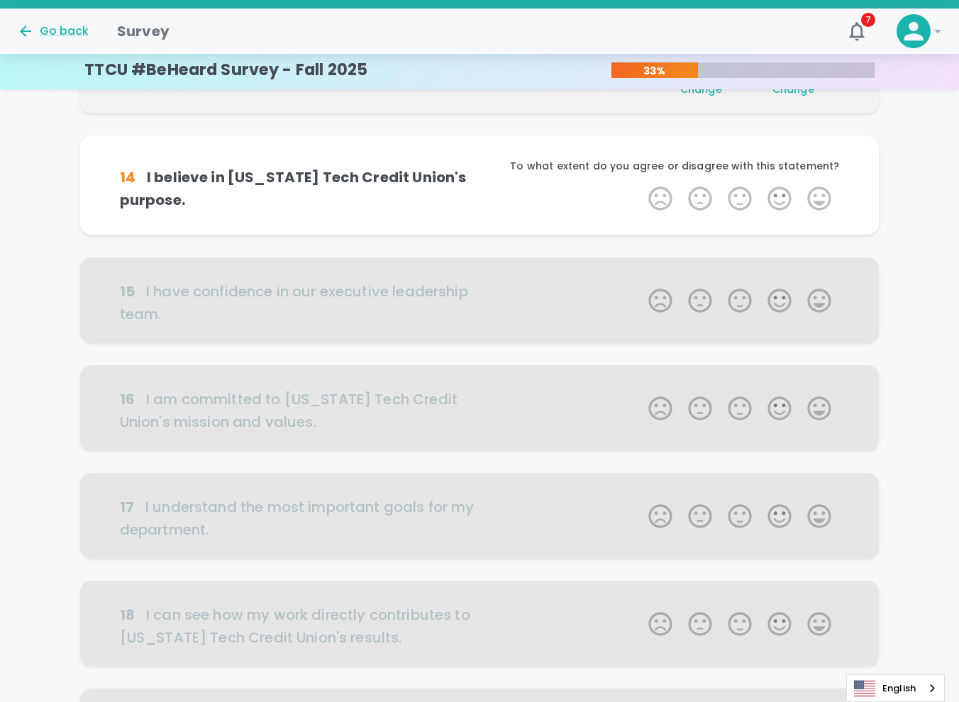
scroll to position [375, 0]
click at [737, 196] on label "3 Stars" at bounding box center [740, 198] width 40 height 28
click at [641, 184] on input "3 Stars" at bounding box center [640, 183] width 1 height 1
click at [737, 196] on label "3 Stars" at bounding box center [740, 198] width 40 height 28
click at [641, 184] on input "3 Stars" at bounding box center [640, 183] width 1 height 1
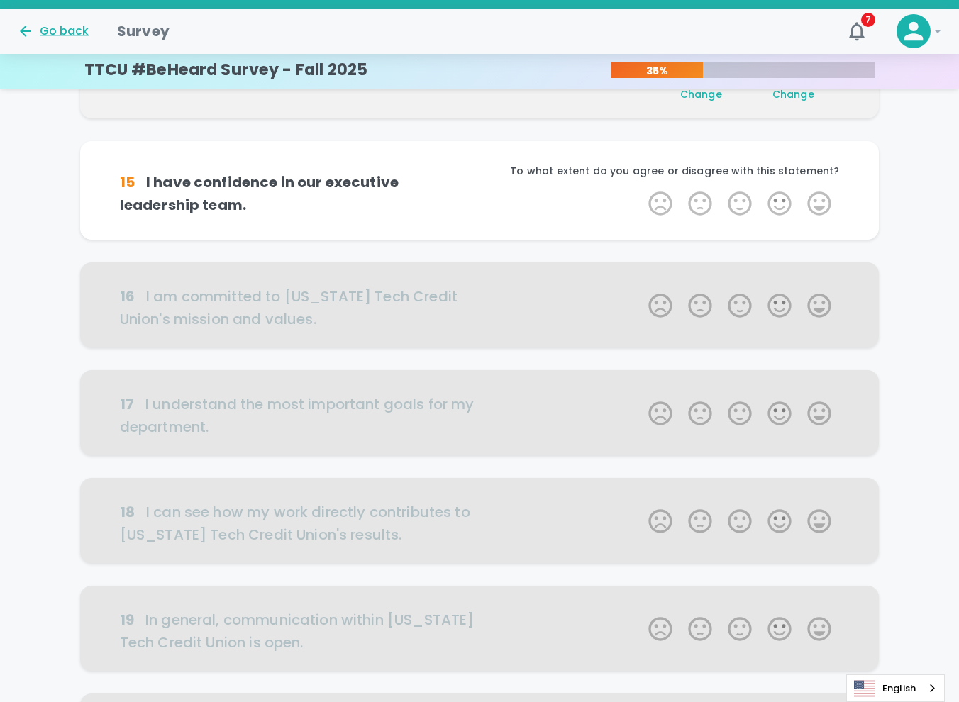
scroll to position [499, 0]
click at [736, 202] on label "3 Stars" at bounding box center [740, 203] width 40 height 28
click at [641, 189] on input "3 Stars" at bounding box center [640, 188] width 1 height 1
click at [736, 202] on label "3 Stars" at bounding box center [740, 203] width 40 height 28
click at [641, 189] on input "3 Stars" at bounding box center [640, 188] width 1 height 1
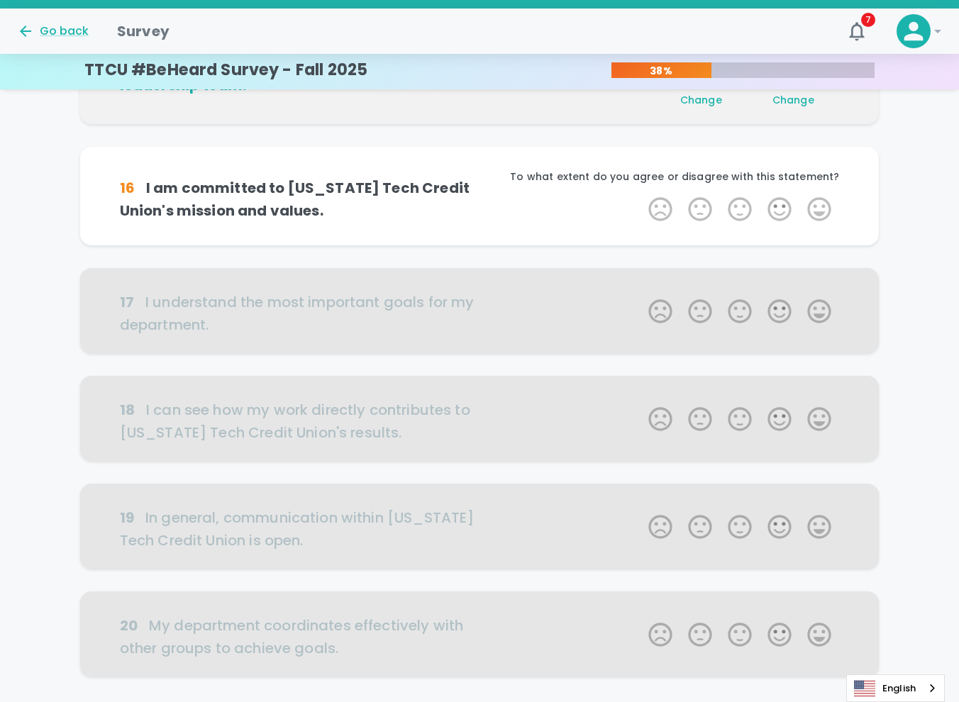
scroll to position [624, 0]
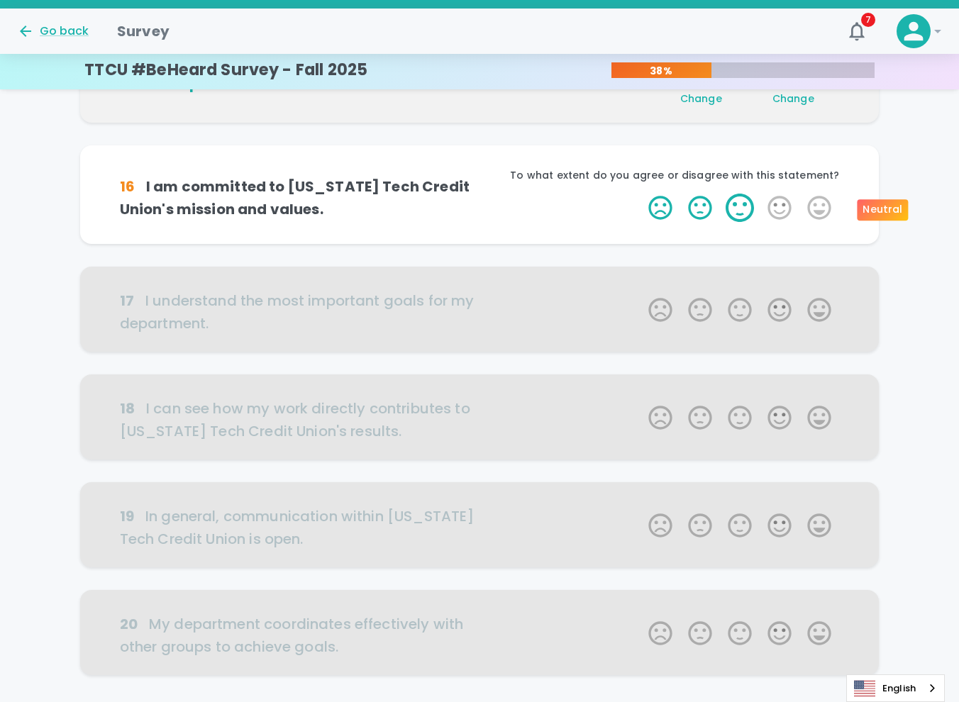
click at [735, 208] on label "3 Stars" at bounding box center [740, 208] width 40 height 28
click at [641, 194] on input "3 Stars" at bounding box center [640, 193] width 1 height 1
click at [735, 208] on label "3 Stars" at bounding box center [740, 208] width 40 height 28
click at [641, 194] on input "3 Stars" at bounding box center [640, 193] width 1 height 1
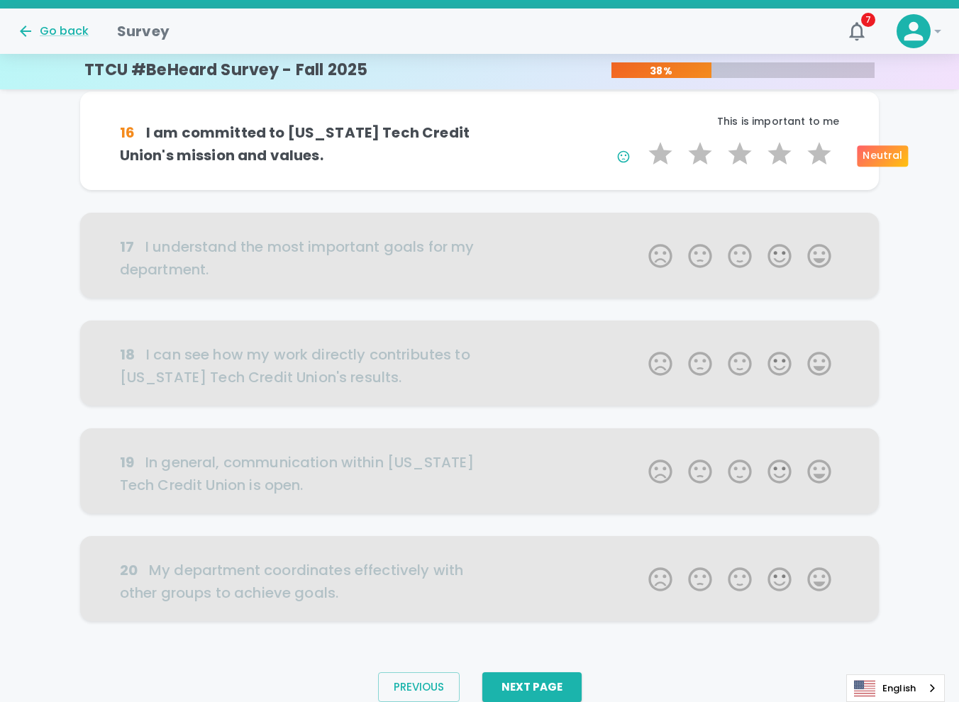
scroll to position [735, 0]
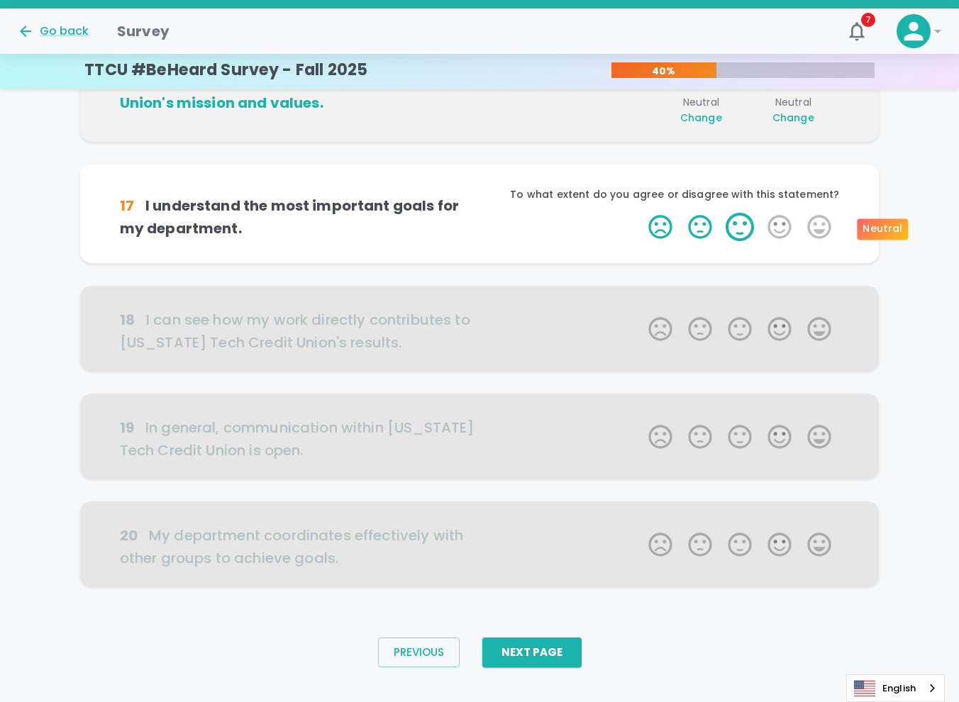
click at [739, 228] on label "3 Stars" at bounding box center [740, 227] width 40 height 28
click at [641, 213] on input "3 Stars" at bounding box center [640, 212] width 1 height 1
click at [739, 228] on label "3 Stars" at bounding box center [740, 227] width 40 height 28
click at [641, 213] on input "3 Stars" at bounding box center [640, 212] width 1 height 1
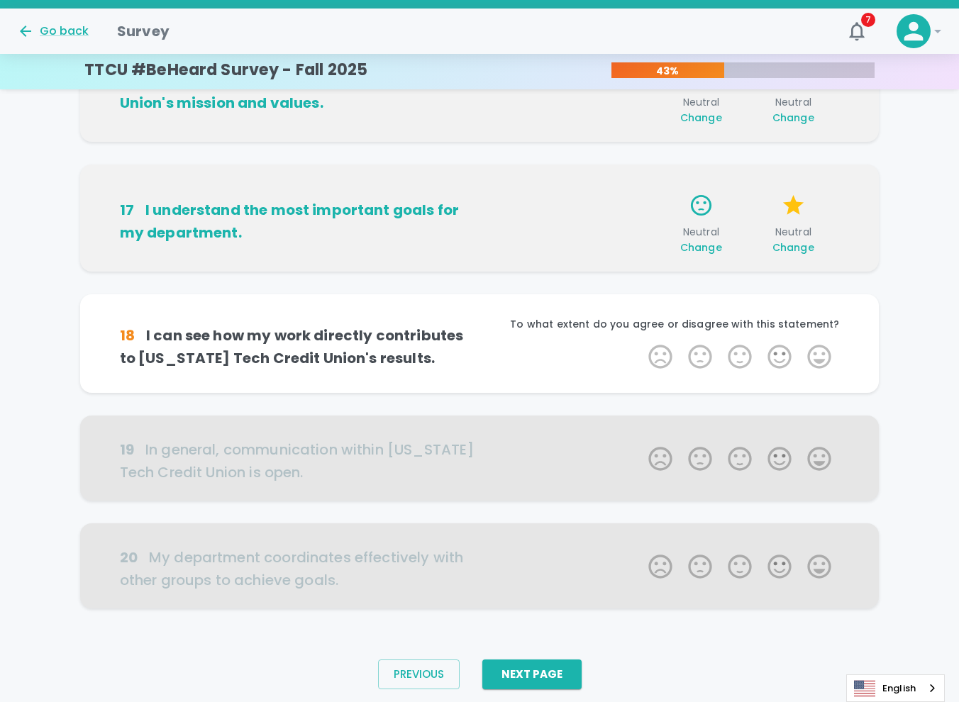
scroll to position [757, 0]
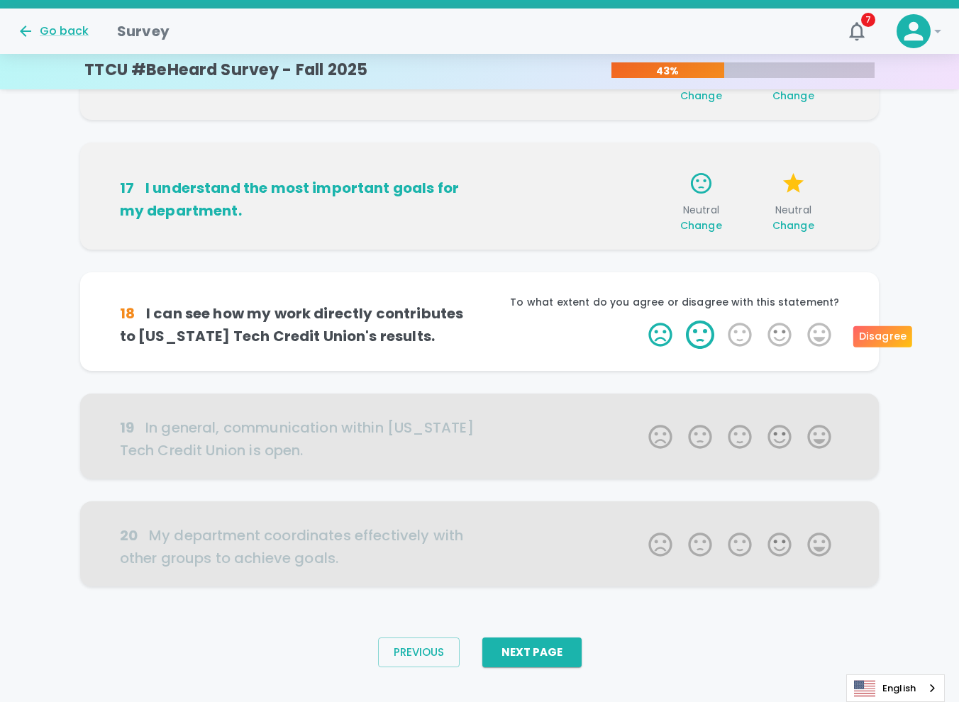
click at [702, 341] on label "2 Stars" at bounding box center [700, 335] width 40 height 28
click at [641, 321] on input "2 Stars" at bounding box center [640, 320] width 1 height 1
click at [697, 336] on label "2 Stars" at bounding box center [700, 335] width 40 height 28
click at [641, 321] on input "2 Stars" at bounding box center [640, 320] width 1 height 1
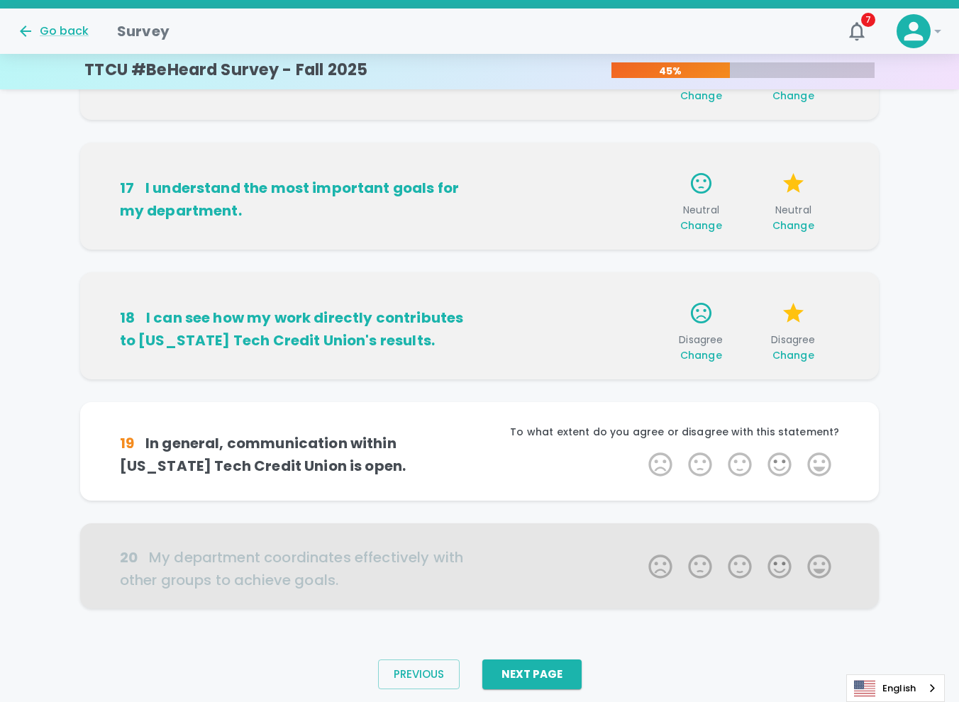
scroll to position [779, 0]
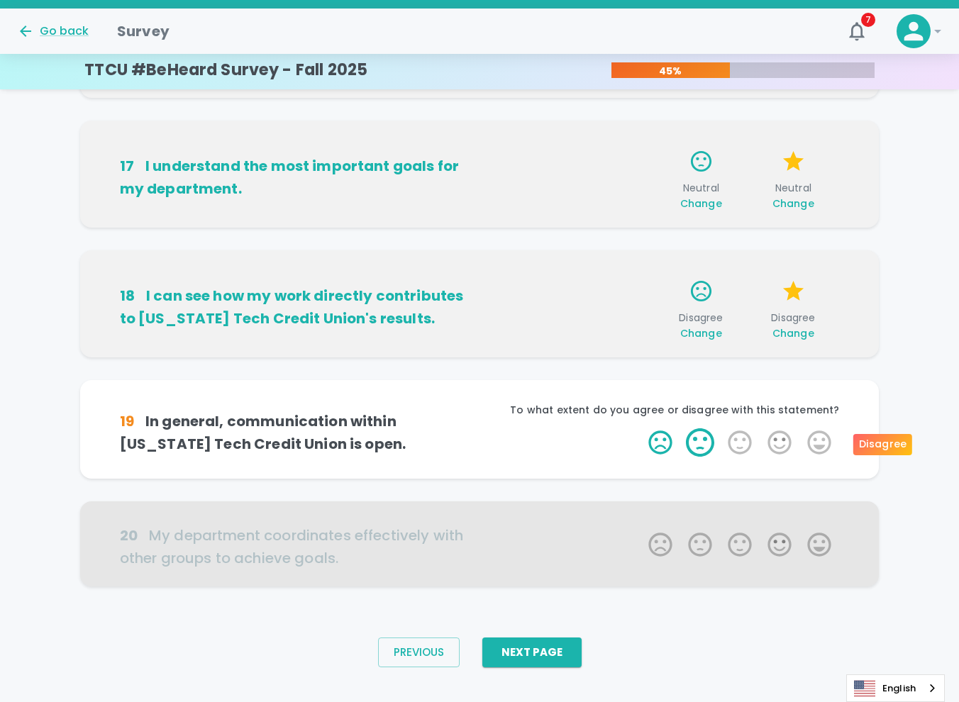
click at [706, 446] on label "2 Stars" at bounding box center [700, 442] width 40 height 28
click at [641, 428] on input "2 Stars" at bounding box center [640, 428] width 1 height 1
click at [698, 449] on label "2 Stars" at bounding box center [700, 442] width 40 height 28
click at [641, 428] on input "2 Stars" at bounding box center [640, 428] width 1 height 1
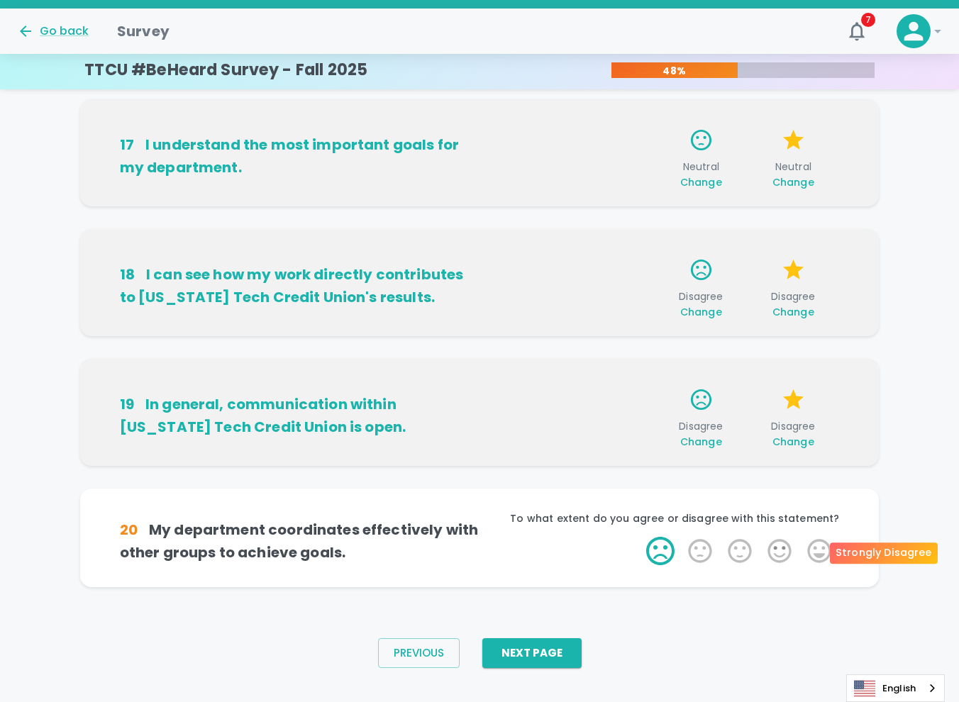
click at [651, 551] on label "1 Star" at bounding box center [661, 551] width 40 height 28
click at [641, 537] on input "1 Star" at bounding box center [640, 536] width 1 height 1
click at [664, 550] on label "1 Star" at bounding box center [661, 551] width 40 height 28
click at [641, 537] on input "1 Star" at bounding box center [640, 536] width 1 height 1
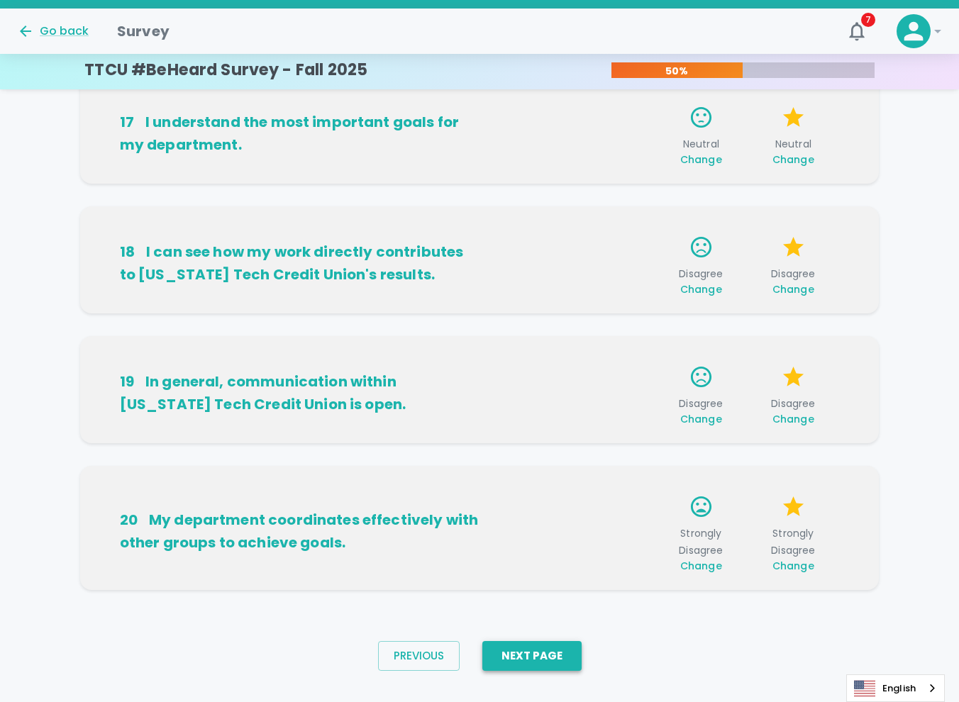
click at [548, 656] on button "Next Page" at bounding box center [531, 656] width 99 height 30
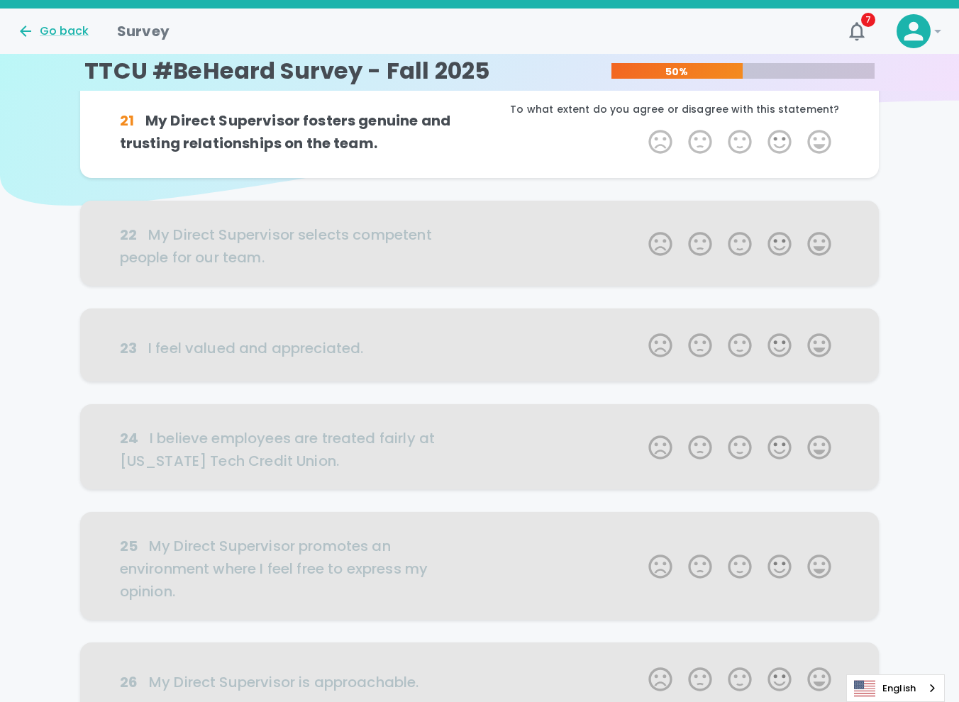
scroll to position [0, 0]
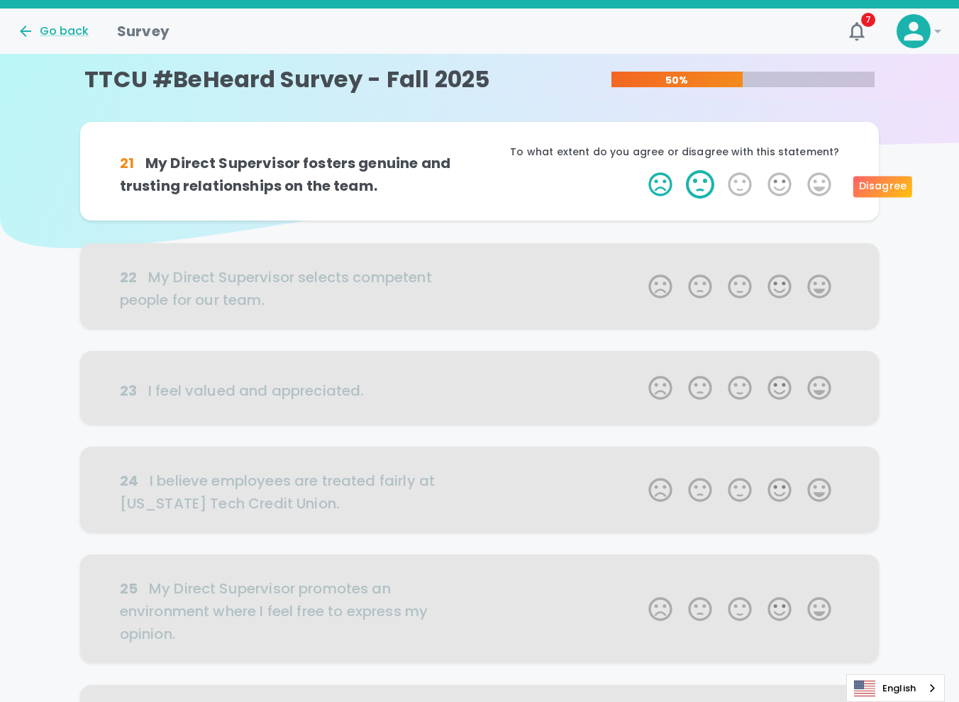
click at [698, 189] on label "2 Stars" at bounding box center [700, 184] width 40 height 28
click at [641, 170] on input "2 Stars" at bounding box center [640, 170] width 1 height 1
click at [698, 189] on label "2 Stars" at bounding box center [700, 184] width 40 height 28
click at [641, 170] on input "2 Stars" at bounding box center [640, 170] width 1 height 1
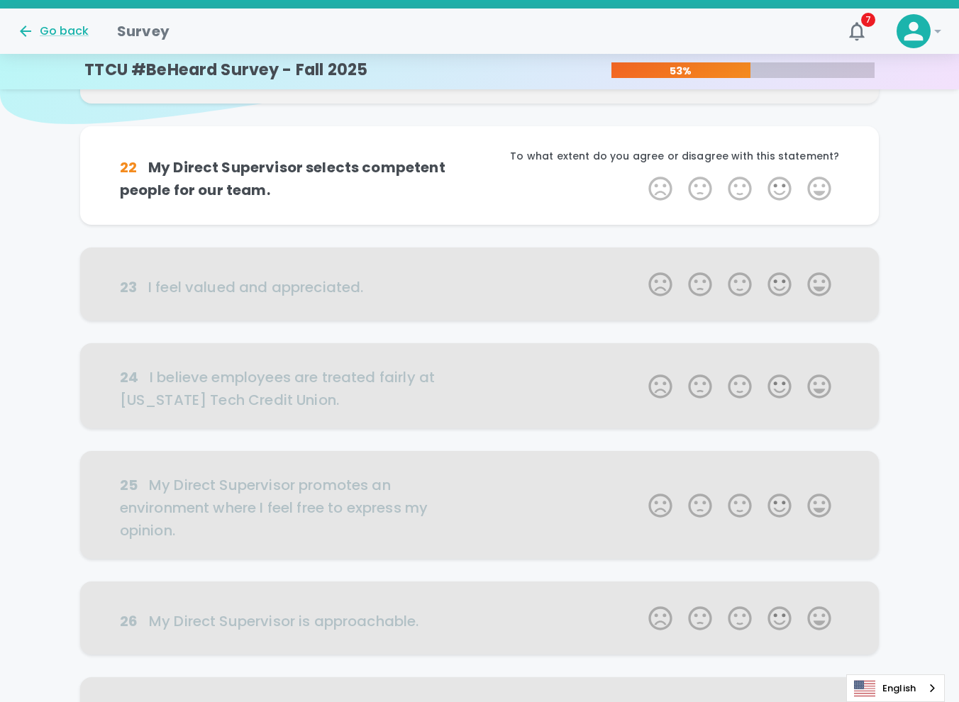
scroll to position [125, 0]
click at [698, 189] on label "2 Stars" at bounding box center [700, 188] width 40 height 28
click at [641, 174] on input "2 Stars" at bounding box center [640, 173] width 1 height 1
click at [698, 189] on label "2 Stars" at bounding box center [700, 188] width 40 height 28
click at [641, 174] on input "2 Stars" at bounding box center [640, 173] width 1 height 1
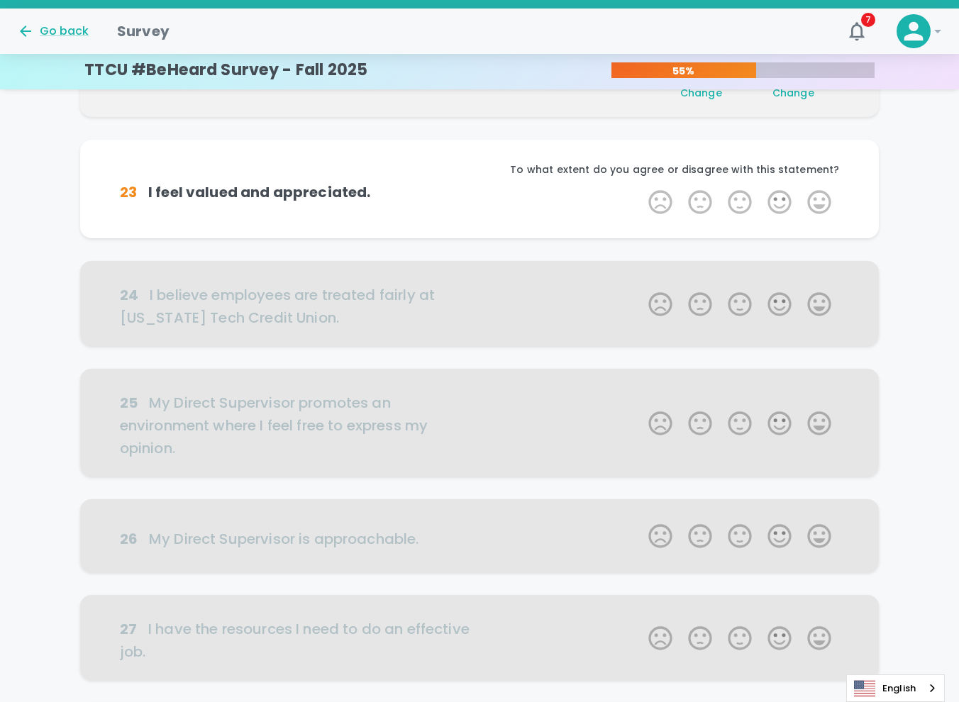
scroll to position [250, 0]
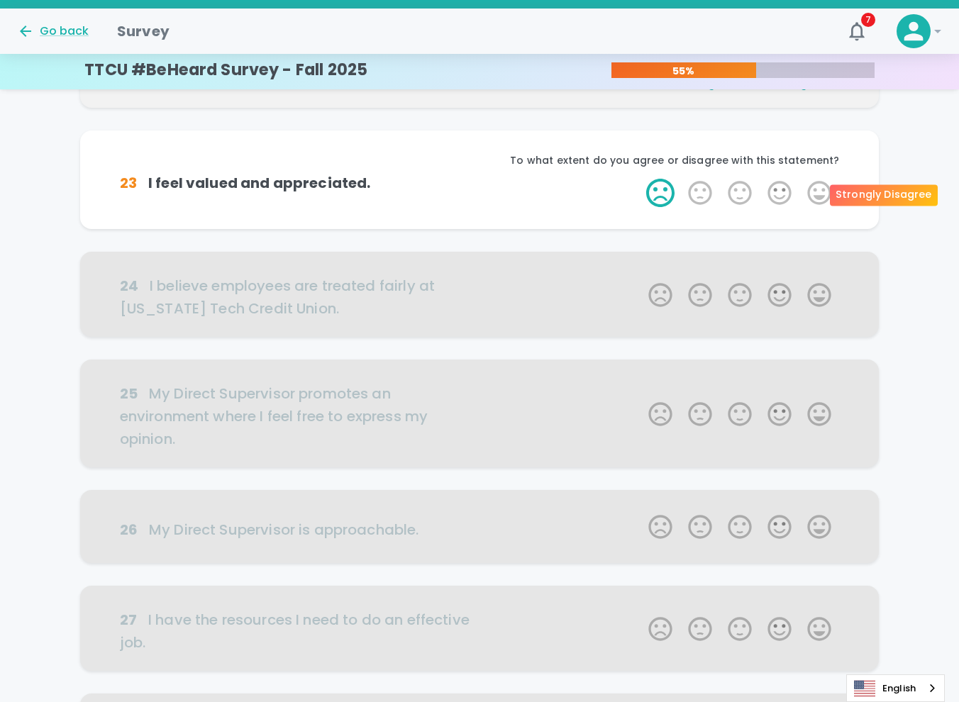
click at [660, 196] on label "1 Star" at bounding box center [661, 193] width 40 height 28
click at [641, 179] on input "1 Star" at bounding box center [640, 178] width 1 height 1
click at [660, 200] on label "1 Star" at bounding box center [661, 193] width 40 height 28
click at [641, 179] on input "1 Star" at bounding box center [640, 178] width 1 height 1
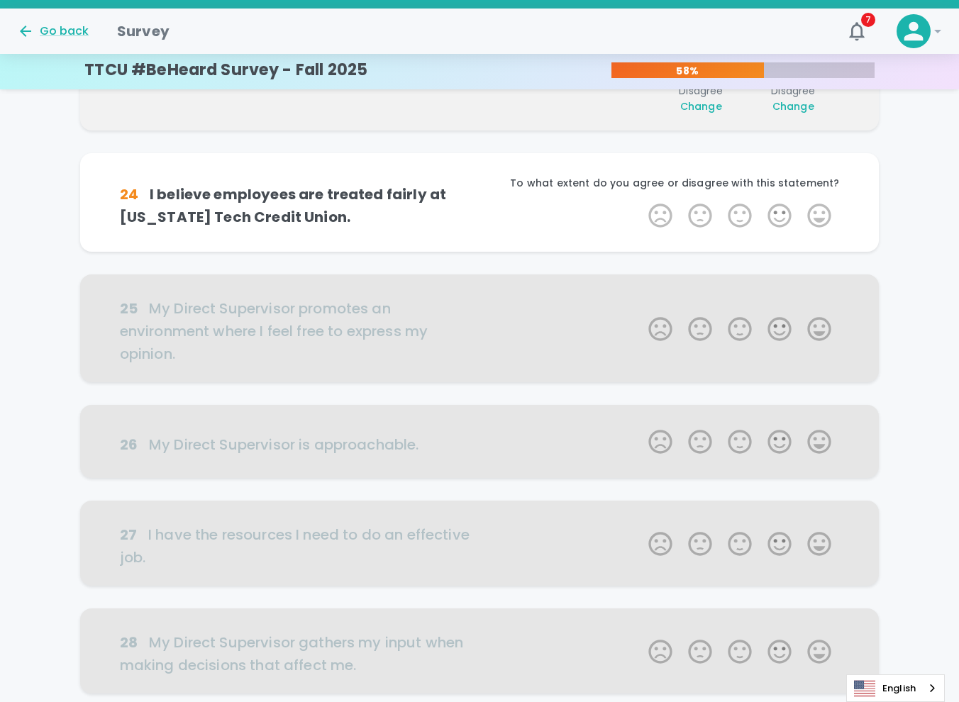
scroll to position [375, 0]
click at [661, 216] on label "1 Star" at bounding box center [661, 215] width 40 height 28
click at [641, 201] on input "1 Star" at bounding box center [640, 200] width 1 height 1
click at [663, 222] on label "1 Star" at bounding box center [661, 215] width 40 height 28
click at [641, 201] on input "1 Star" at bounding box center [640, 200] width 1 height 1
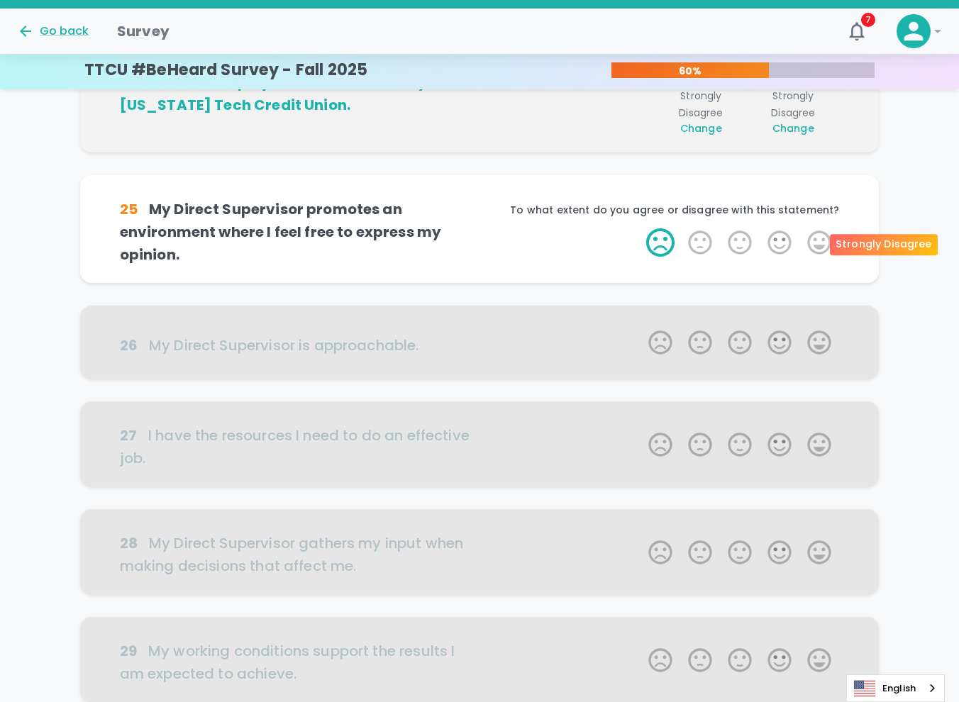
scroll to position [499, 0]
click at [661, 249] on label "1 Star" at bounding box center [661, 242] width 40 height 28
click at [641, 228] on input "1 Star" at bounding box center [640, 227] width 1 height 1
click at [660, 248] on label "1 Star" at bounding box center [661, 242] width 40 height 28
click at [641, 228] on input "1 Star" at bounding box center [640, 227] width 1 height 1
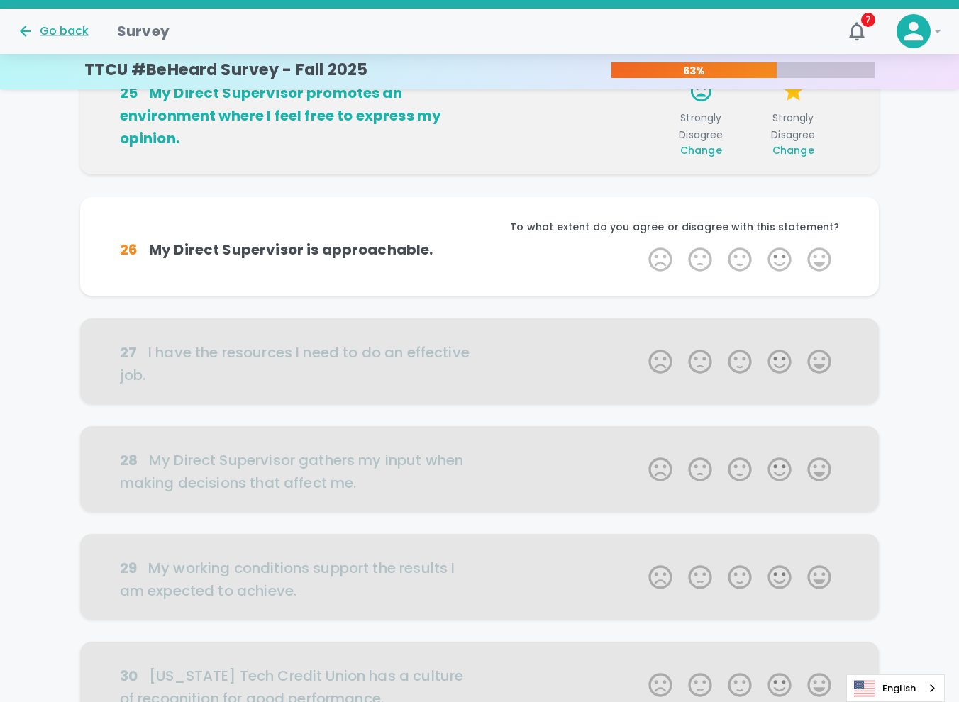
scroll to position [624, 0]
click at [695, 255] on label "2 Stars" at bounding box center [700, 259] width 40 height 28
click at [641, 245] on input "2 Stars" at bounding box center [640, 244] width 1 height 1
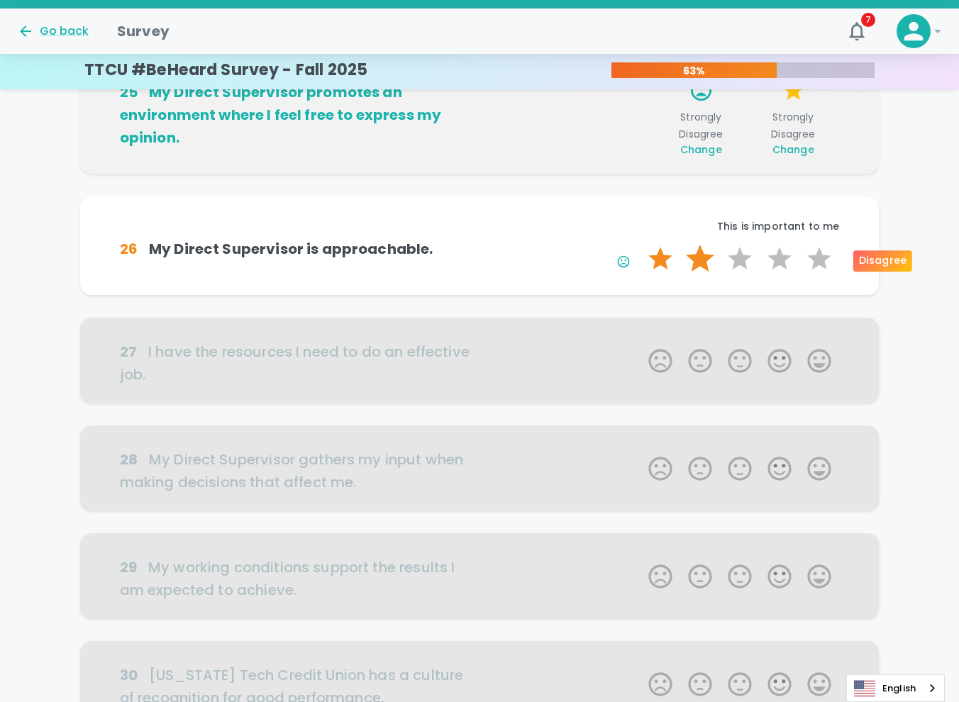
click at [700, 258] on label "2 Stars" at bounding box center [700, 259] width 40 height 28
click at [641, 245] on input "2 Stars" at bounding box center [640, 244] width 1 height 1
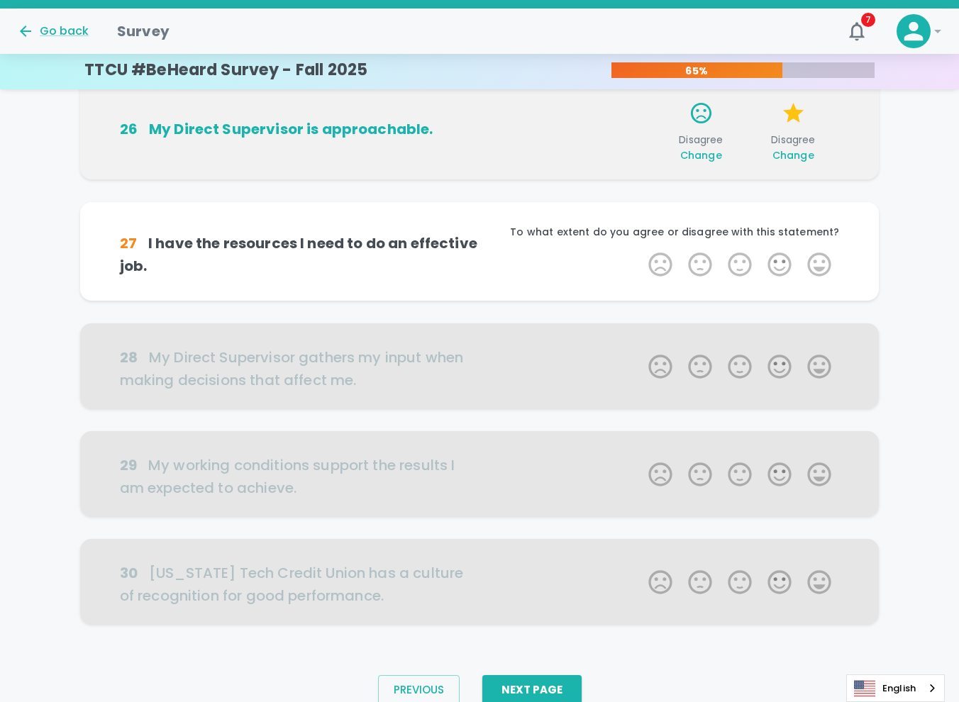
scroll to position [749, 0]
click at [686, 265] on label "2 Stars" at bounding box center [700, 264] width 40 height 28
click at [641, 250] on input "2 Stars" at bounding box center [640, 249] width 1 height 1
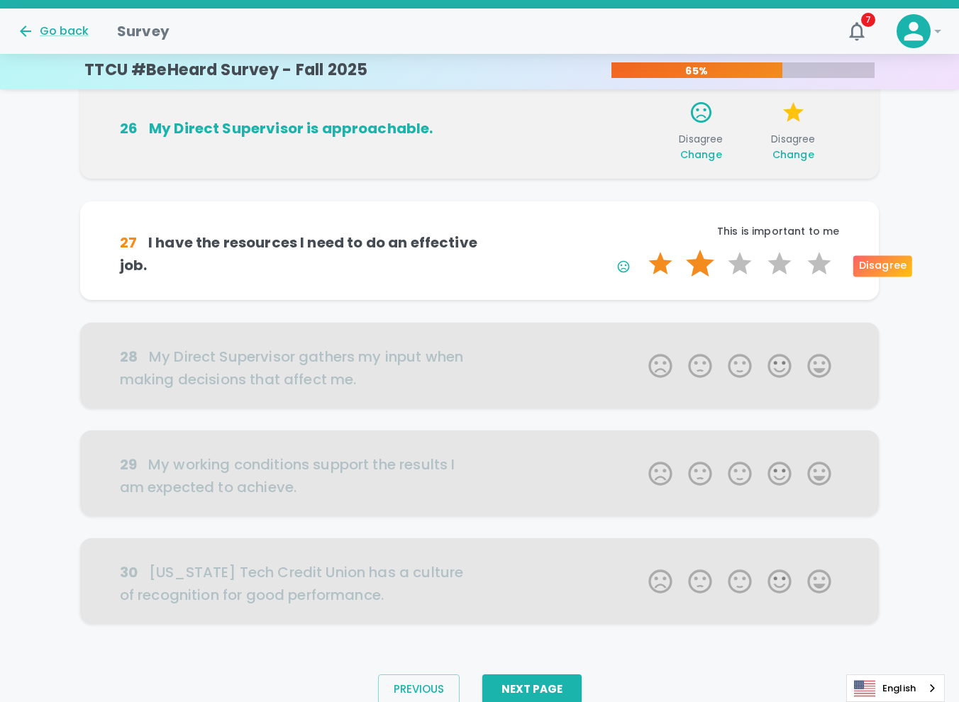
click at [695, 265] on label "2 Stars" at bounding box center [700, 264] width 40 height 28
click at [641, 250] on input "2 Stars" at bounding box center [640, 249] width 1 height 1
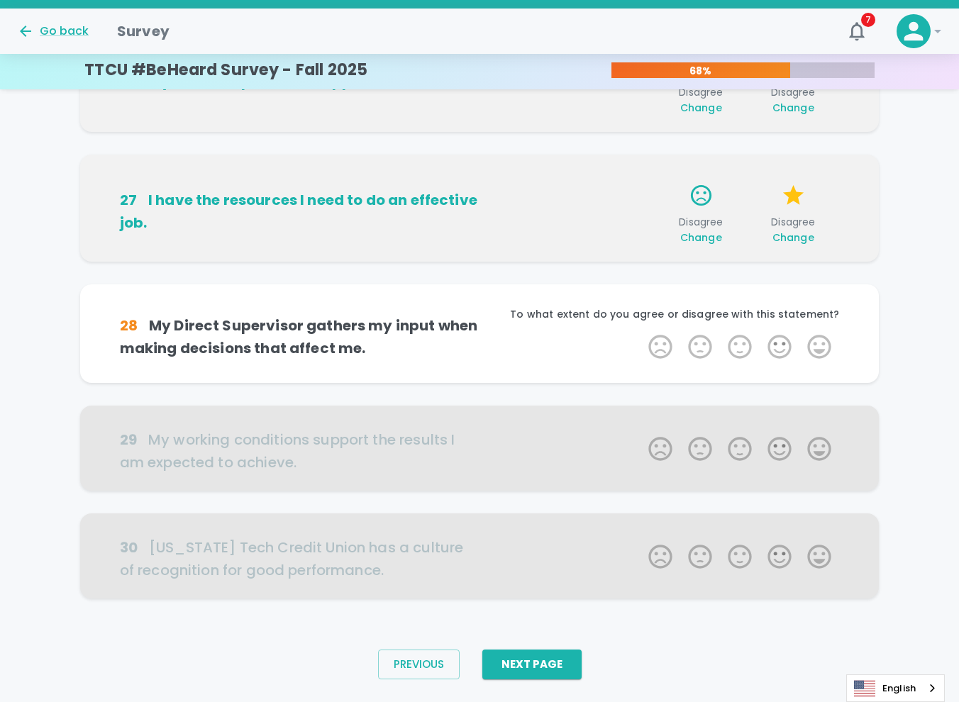
scroll to position [808, 0]
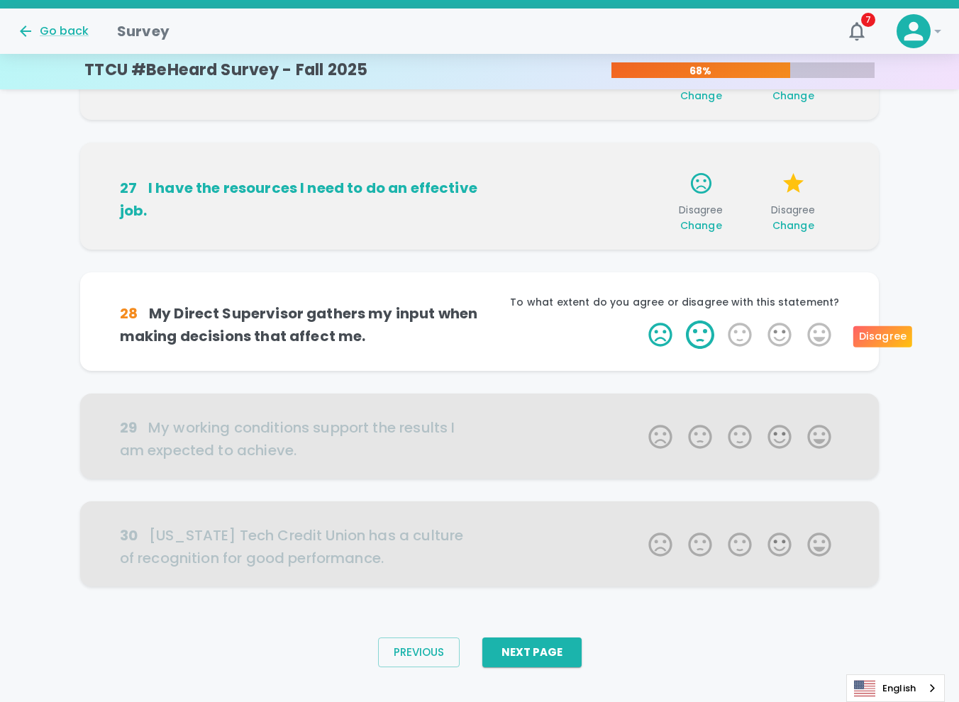
click at [697, 328] on label "2 Stars" at bounding box center [700, 335] width 40 height 28
click at [641, 321] on input "2 Stars" at bounding box center [640, 320] width 1 height 1
click at [704, 339] on label "2 Stars" at bounding box center [700, 335] width 40 height 28
click at [641, 321] on input "2 Stars" at bounding box center [640, 320] width 1 height 1
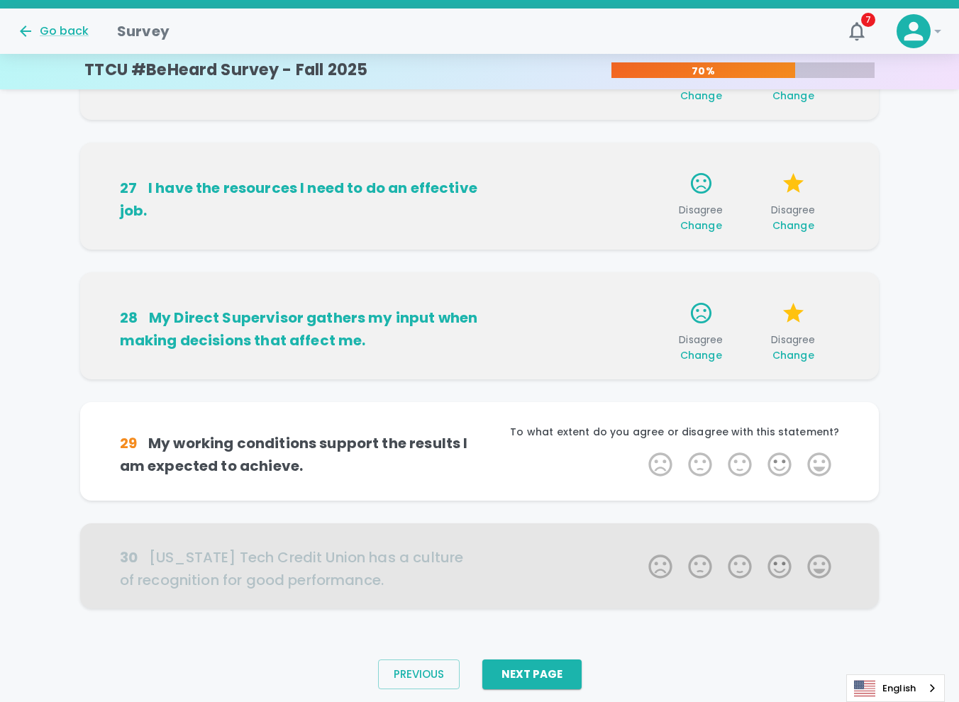
scroll to position [830, 0]
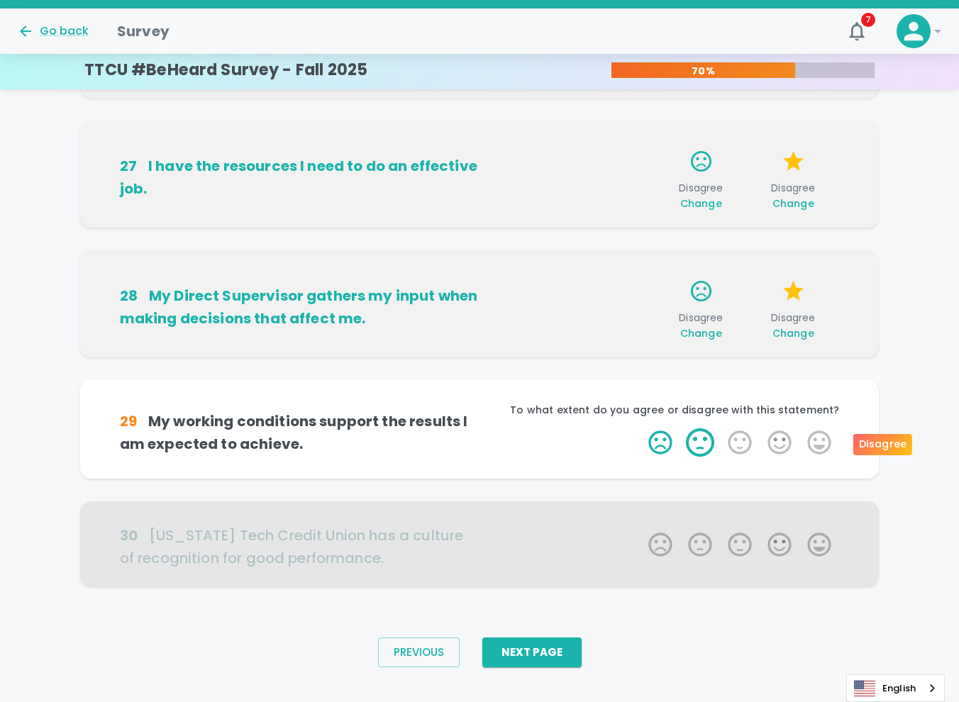
click at [705, 441] on label "2 Stars" at bounding box center [700, 442] width 40 height 28
click at [641, 428] on input "2 Stars" at bounding box center [640, 428] width 1 height 1
click at [700, 443] on label "2 Stars" at bounding box center [700, 442] width 40 height 28
click at [641, 428] on input "2 Stars" at bounding box center [640, 428] width 1 height 1
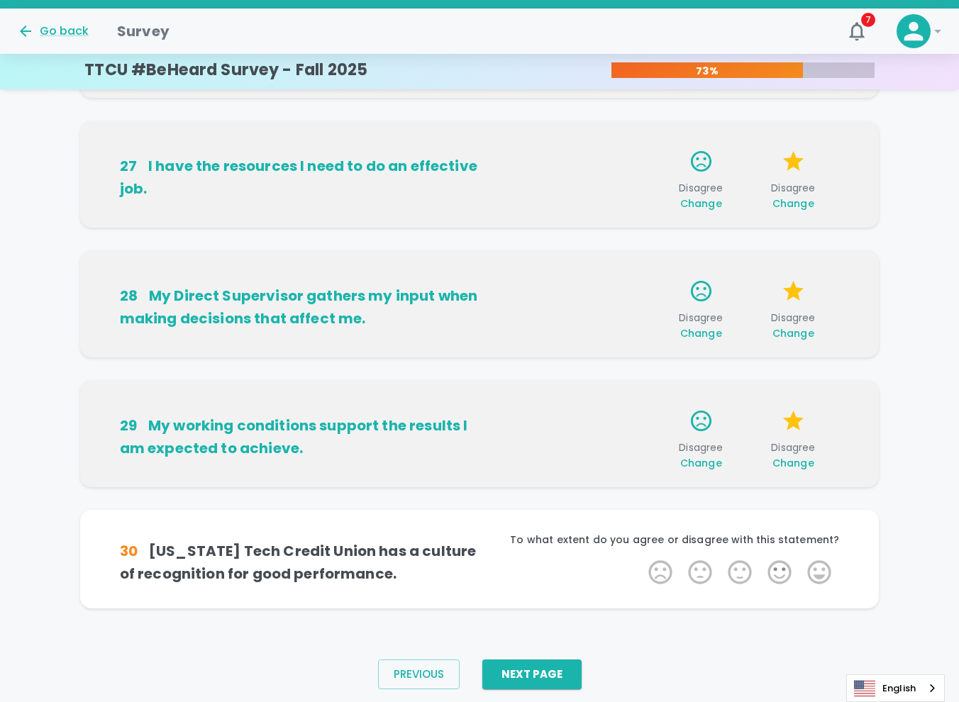
scroll to position [851, 0]
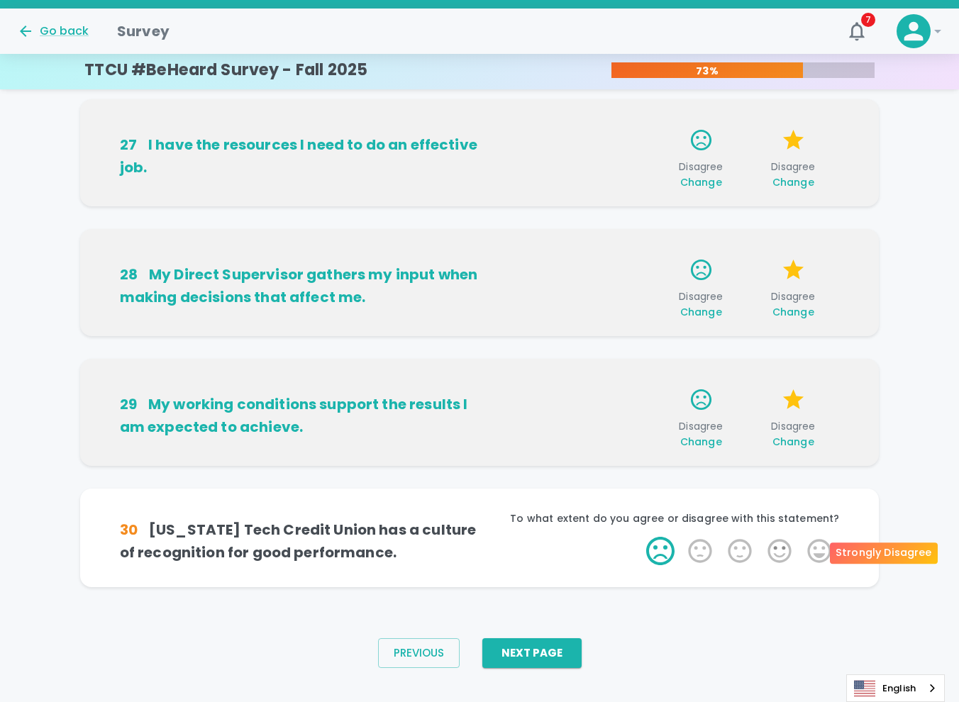
click at [663, 554] on label "1 Star" at bounding box center [661, 551] width 40 height 28
click at [641, 537] on input "1 Star" at bounding box center [640, 536] width 1 height 1
click at [664, 552] on label "1 Star" at bounding box center [661, 551] width 40 height 28
click at [641, 537] on input "1 Star" at bounding box center [640, 536] width 1 height 1
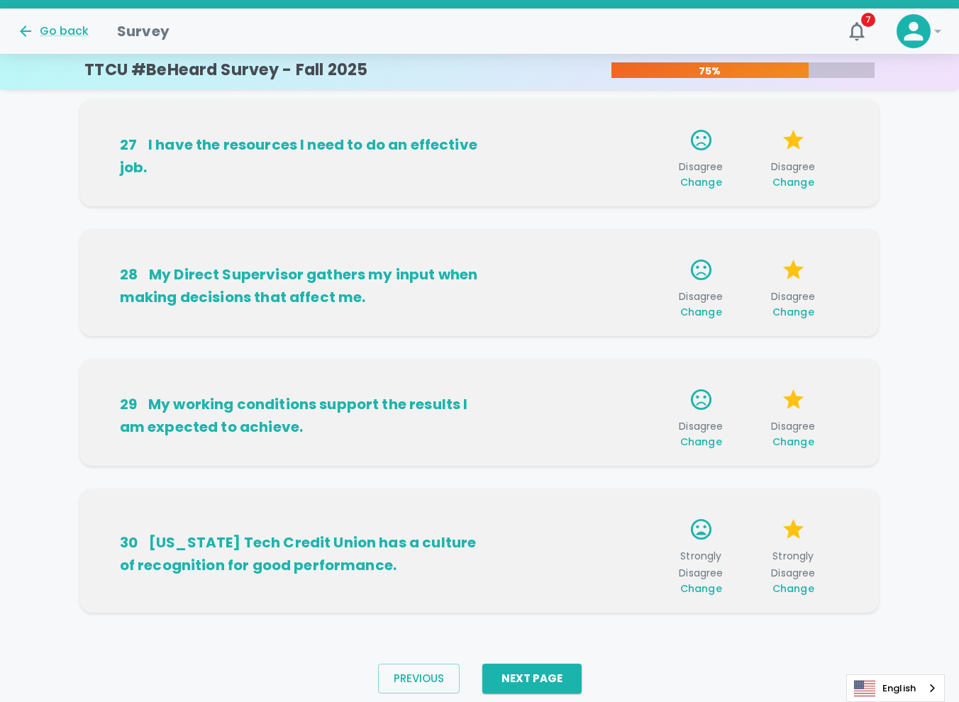
scroll to position [874, 0]
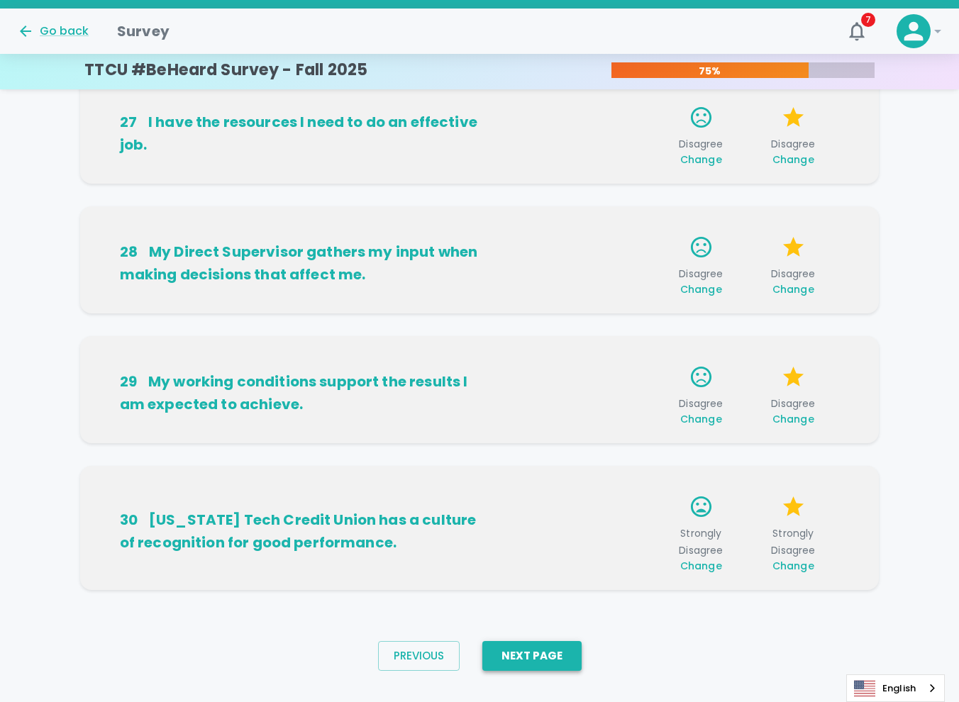
click at [526, 652] on button "Next Page" at bounding box center [531, 656] width 99 height 30
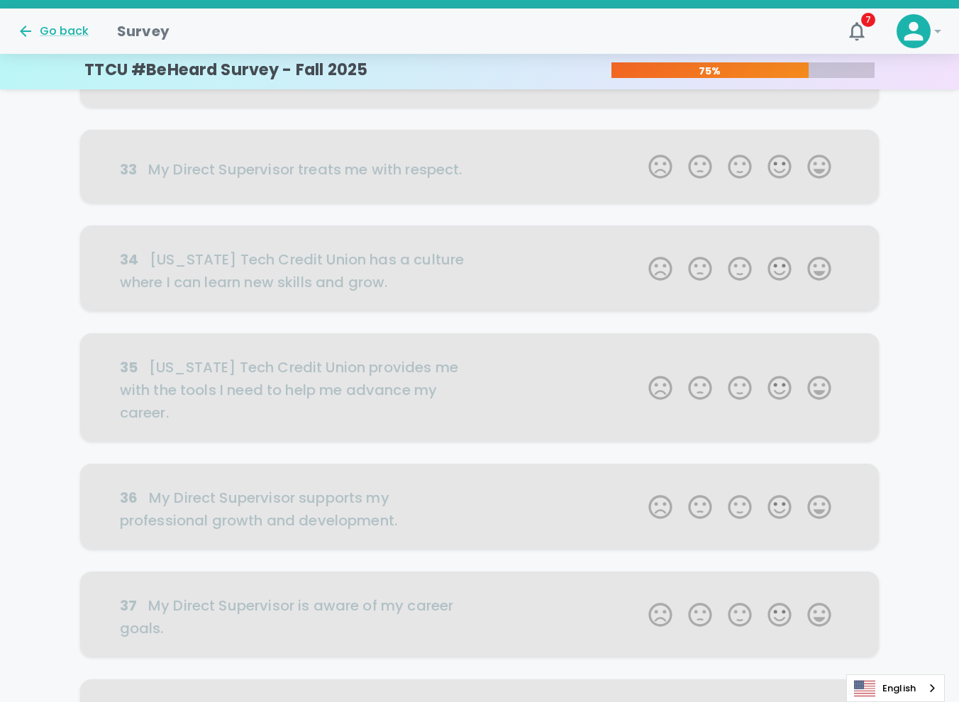
scroll to position [0, 0]
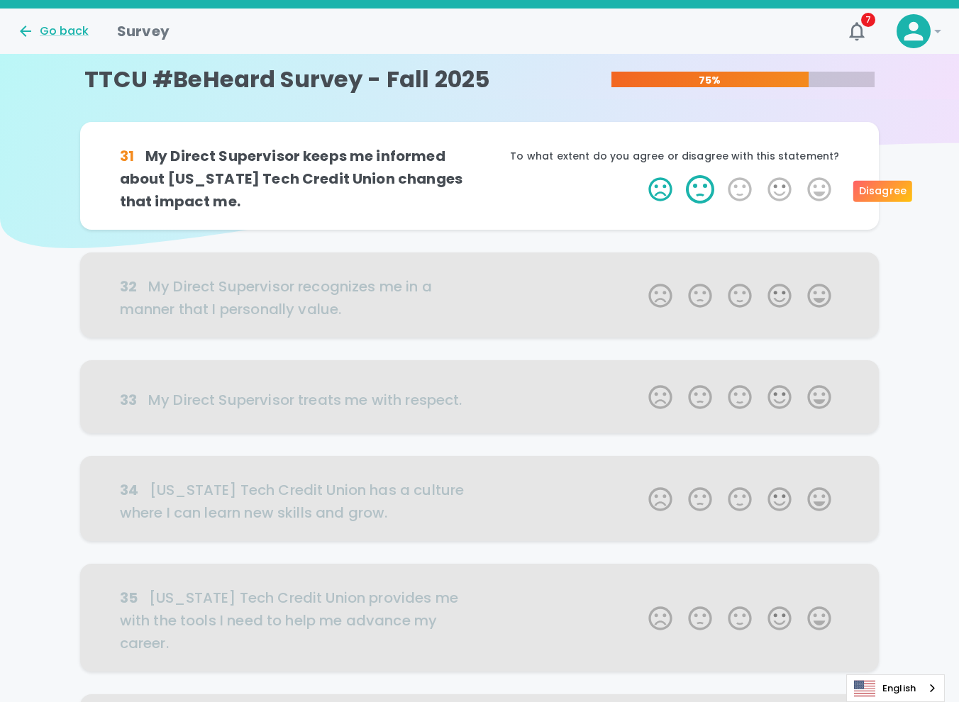
click at [695, 188] on label "2 Stars" at bounding box center [700, 189] width 40 height 28
click at [641, 175] on input "2 Stars" at bounding box center [640, 175] width 1 height 1
click at [698, 194] on label "2 Stars" at bounding box center [700, 189] width 40 height 28
click at [641, 175] on input "2 Stars" at bounding box center [640, 175] width 1 height 1
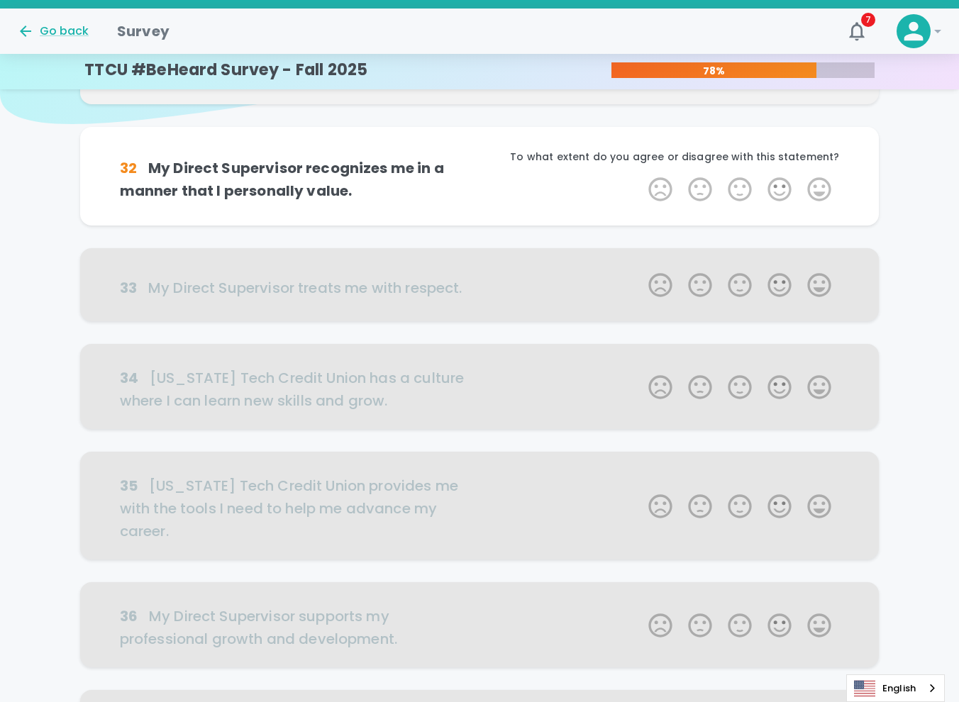
scroll to position [125, 0]
click at [696, 193] on label "2 Stars" at bounding box center [700, 189] width 40 height 28
click at [641, 175] on input "2 Stars" at bounding box center [640, 174] width 1 height 1
click at [698, 189] on label "2 Stars" at bounding box center [700, 189] width 40 height 28
click at [641, 175] on input "2 Stars" at bounding box center [640, 174] width 1 height 1
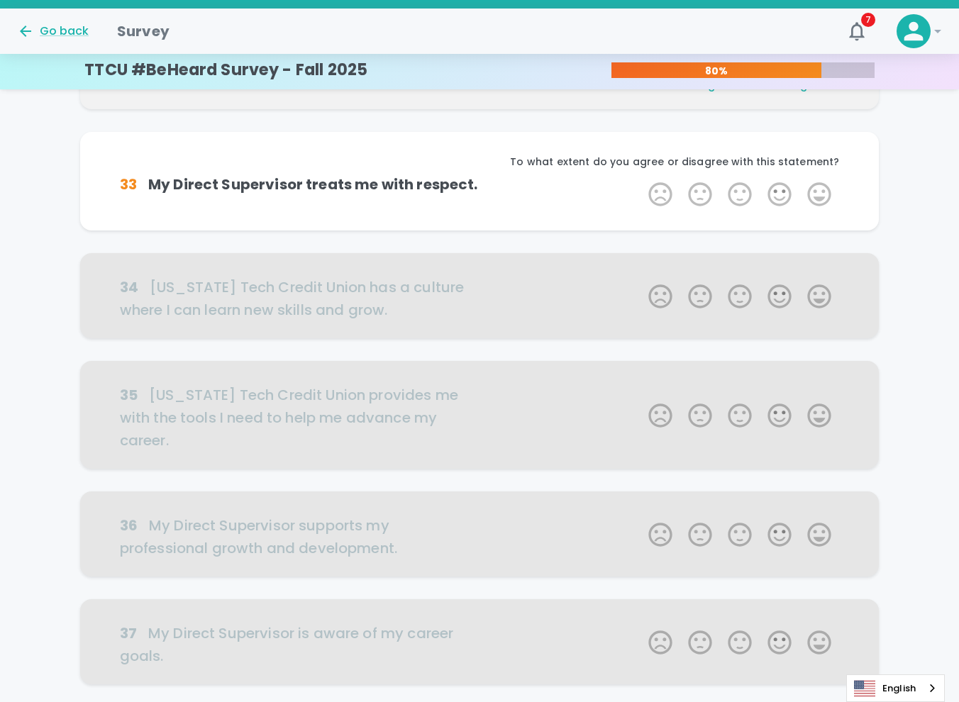
scroll to position [250, 0]
click at [744, 195] on label "3 Stars" at bounding box center [740, 193] width 40 height 28
click at [641, 179] on input "3 Stars" at bounding box center [640, 179] width 1 height 1
click at [741, 200] on label "3 Stars" at bounding box center [740, 193] width 40 height 28
click at [641, 179] on input "3 Stars" at bounding box center [640, 179] width 1 height 1
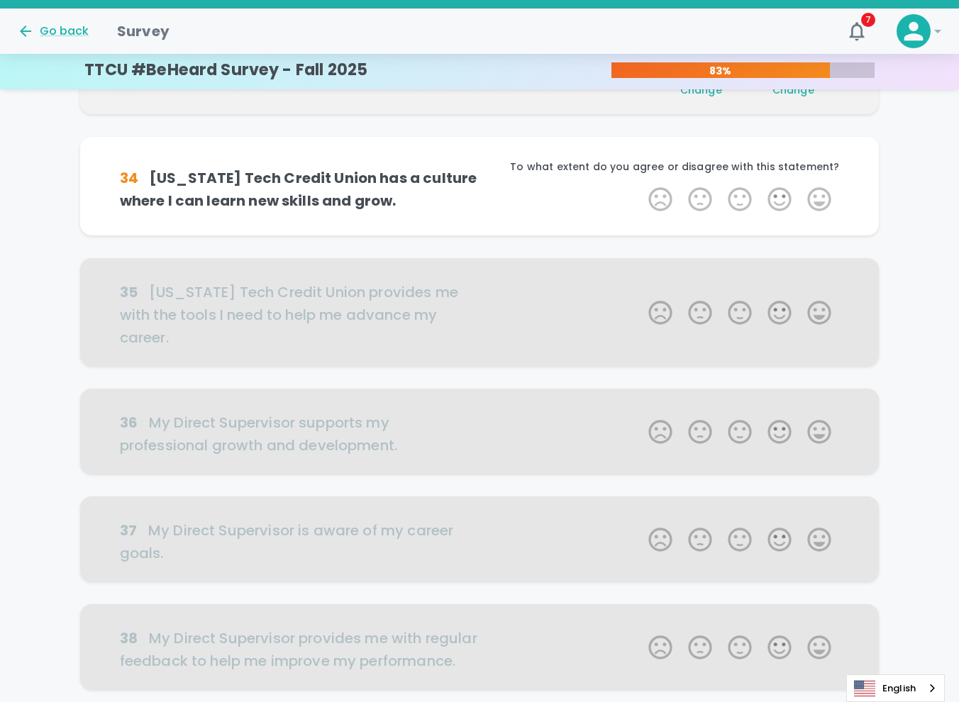
scroll to position [375, 0]
click at [702, 206] on label "2 Stars" at bounding box center [700, 198] width 40 height 28
click at [641, 184] on input "2 Stars" at bounding box center [640, 184] width 1 height 1
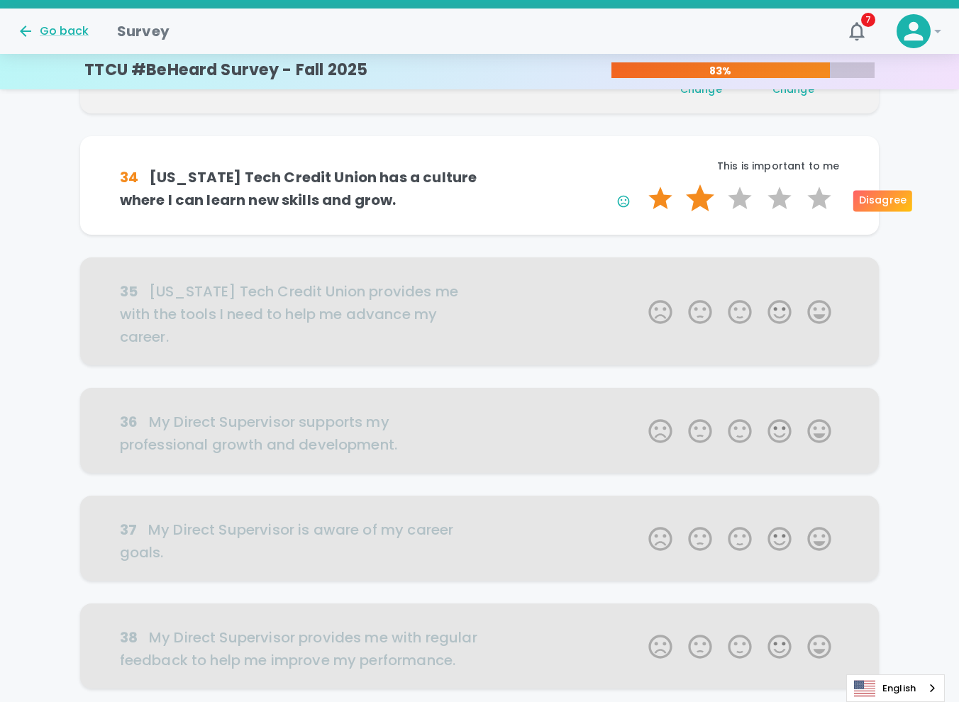
click at [697, 201] on label "2 Stars" at bounding box center [700, 198] width 40 height 28
click at [641, 184] on input "2 Stars" at bounding box center [640, 184] width 1 height 1
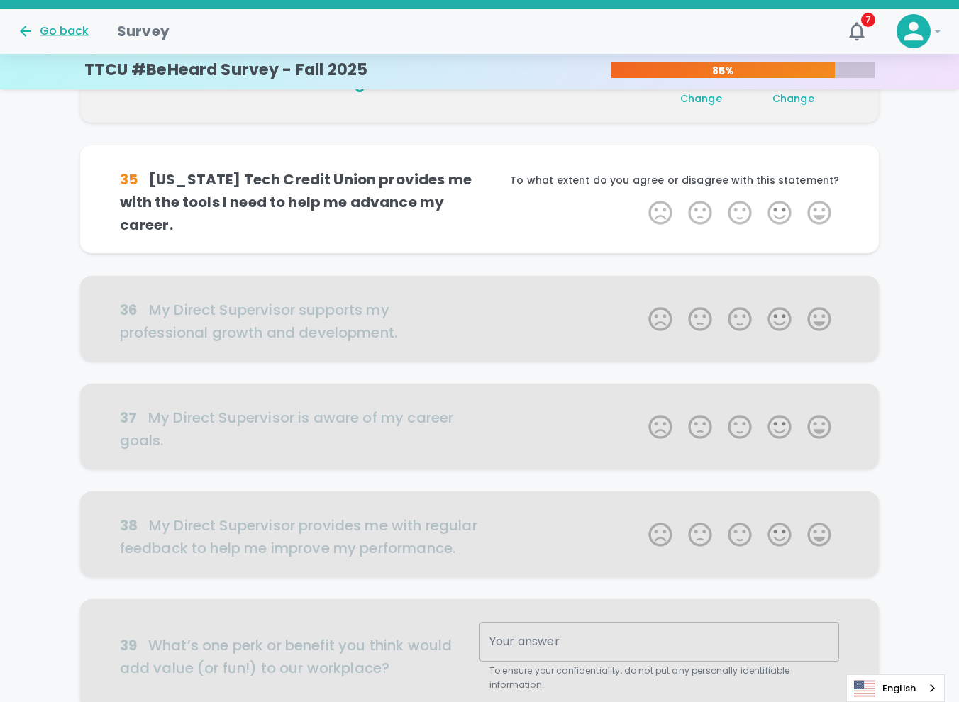
scroll to position [499, 0]
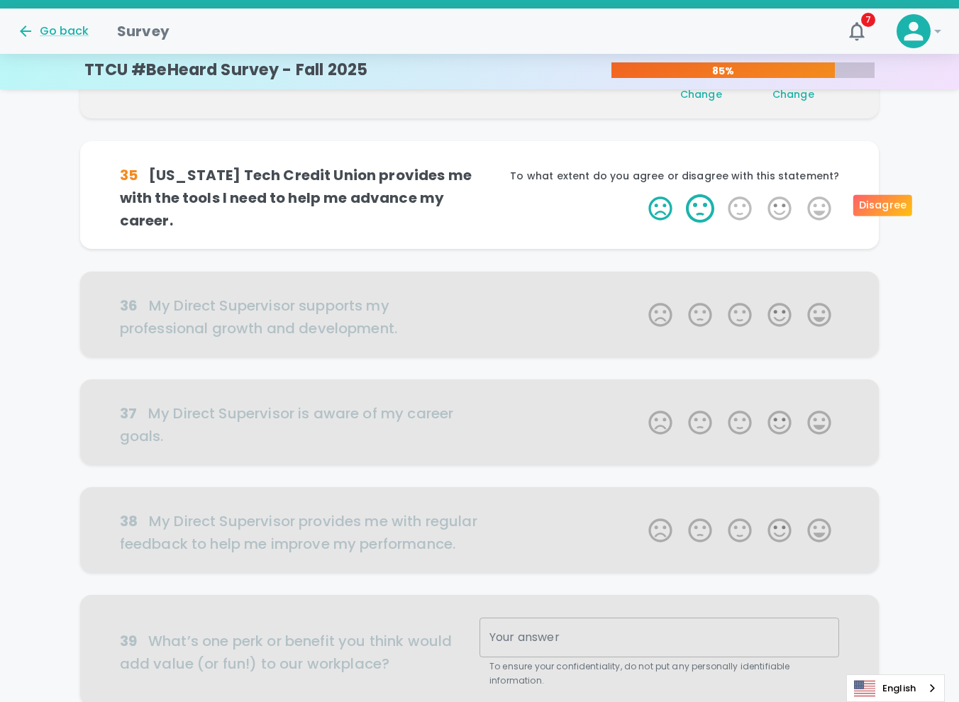
click at [694, 205] on label "2 Stars" at bounding box center [700, 208] width 40 height 28
click at [641, 194] on input "2 Stars" at bounding box center [640, 194] width 1 height 1
click at [700, 207] on label "2 Stars" at bounding box center [700, 208] width 40 height 28
click at [641, 194] on input "2 Stars" at bounding box center [640, 194] width 1 height 1
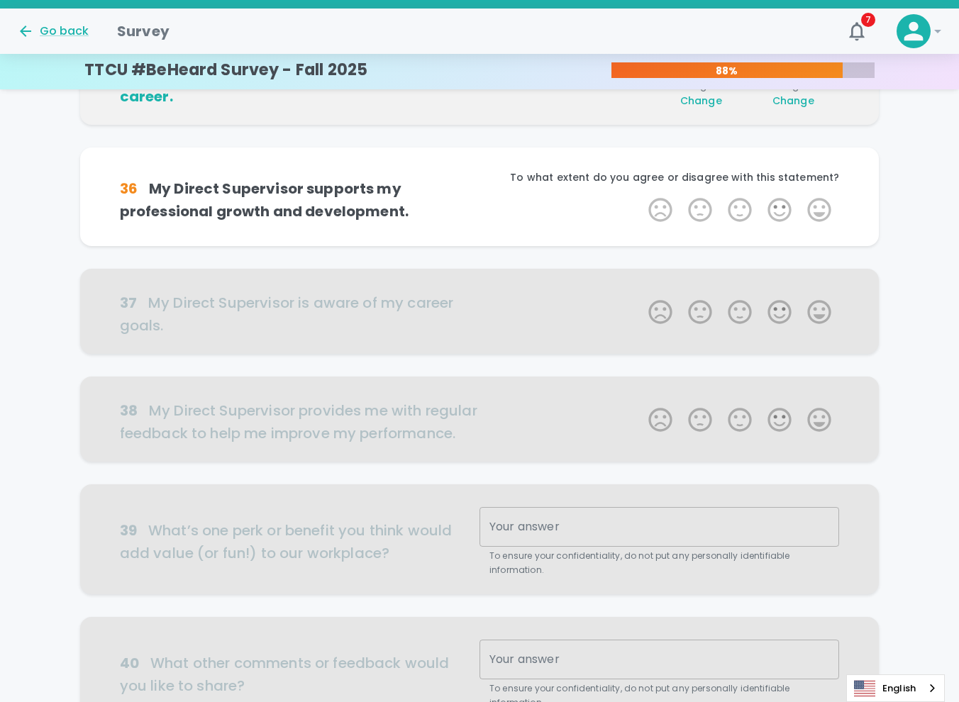
scroll to position [624, 0]
click at [664, 211] on label "1 Star" at bounding box center [661, 209] width 40 height 28
click at [641, 195] on input "1 Star" at bounding box center [640, 194] width 1 height 1
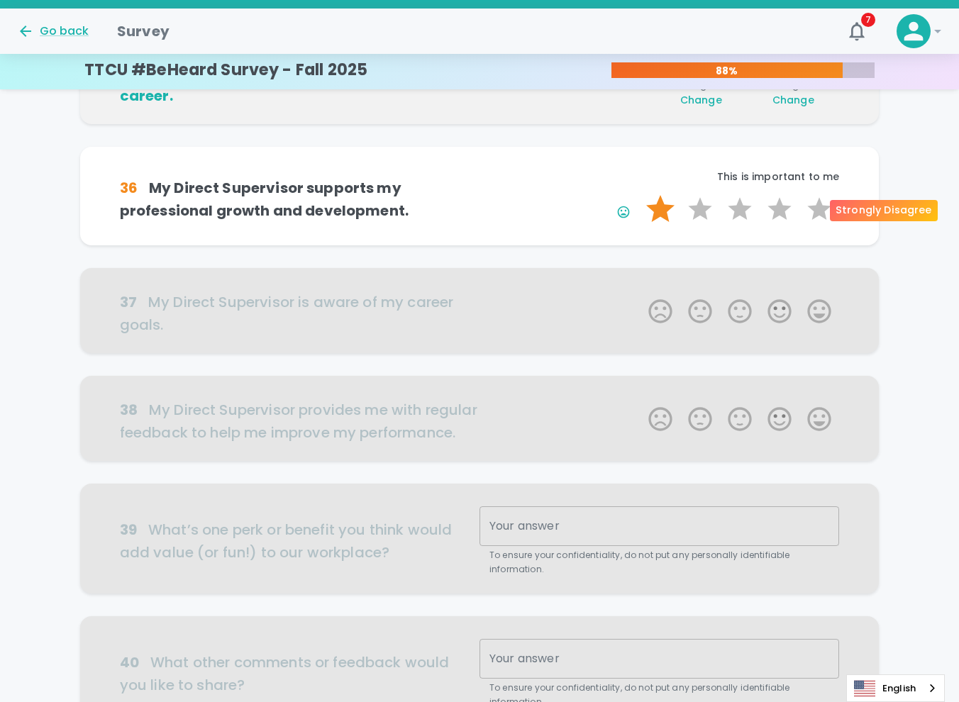
click at [664, 208] on label "1 Star" at bounding box center [661, 209] width 40 height 28
click at [641, 195] on input "1 Star" at bounding box center [640, 194] width 1 height 1
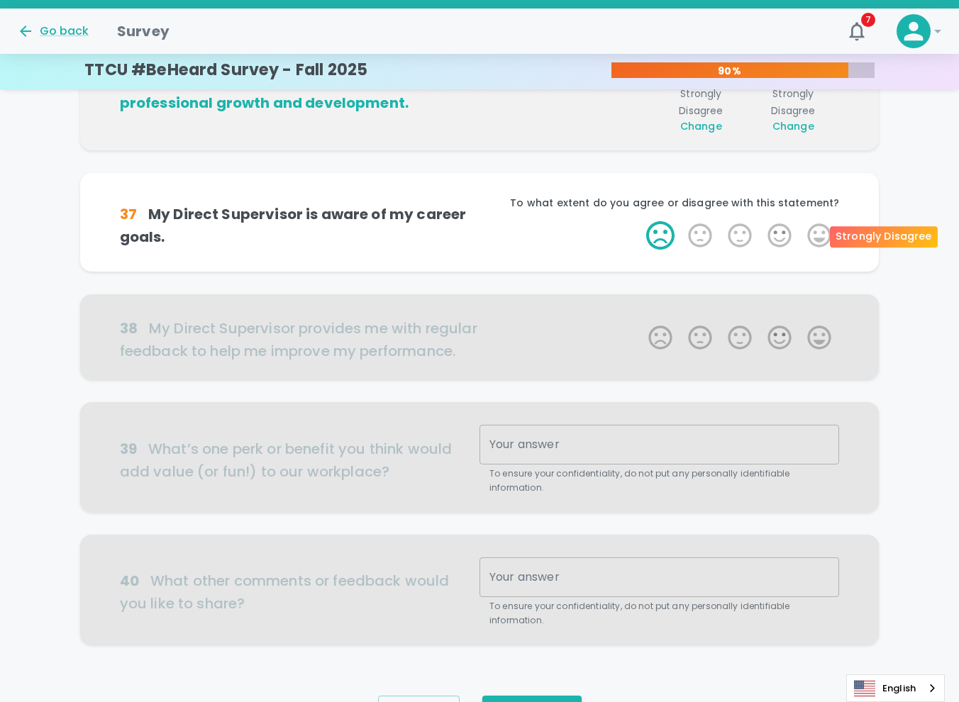
scroll to position [749, 0]
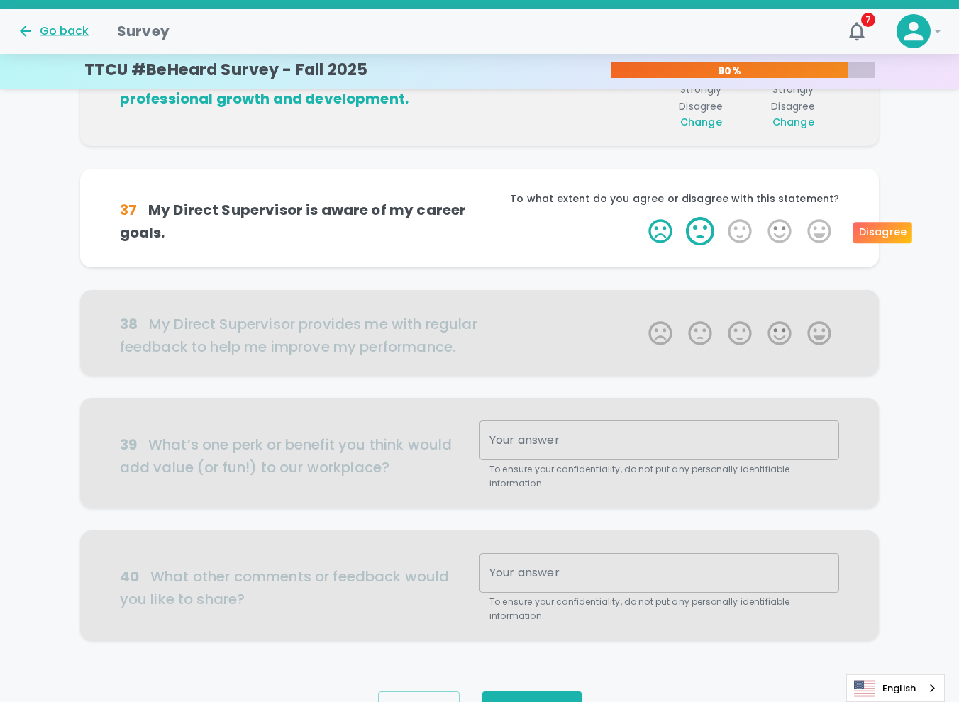
click at [694, 231] on label "2 Stars" at bounding box center [700, 231] width 40 height 28
click at [641, 217] on input "2 Stars" at bounding box center [640, 216] width 1 height 1
click at [698, 238] on label "2 Stars" at bounding box center [700, 231] width 40 height 28
click at [641, 217] on input "2 Stars" at bounding box center [640, 216] width 1 height 1
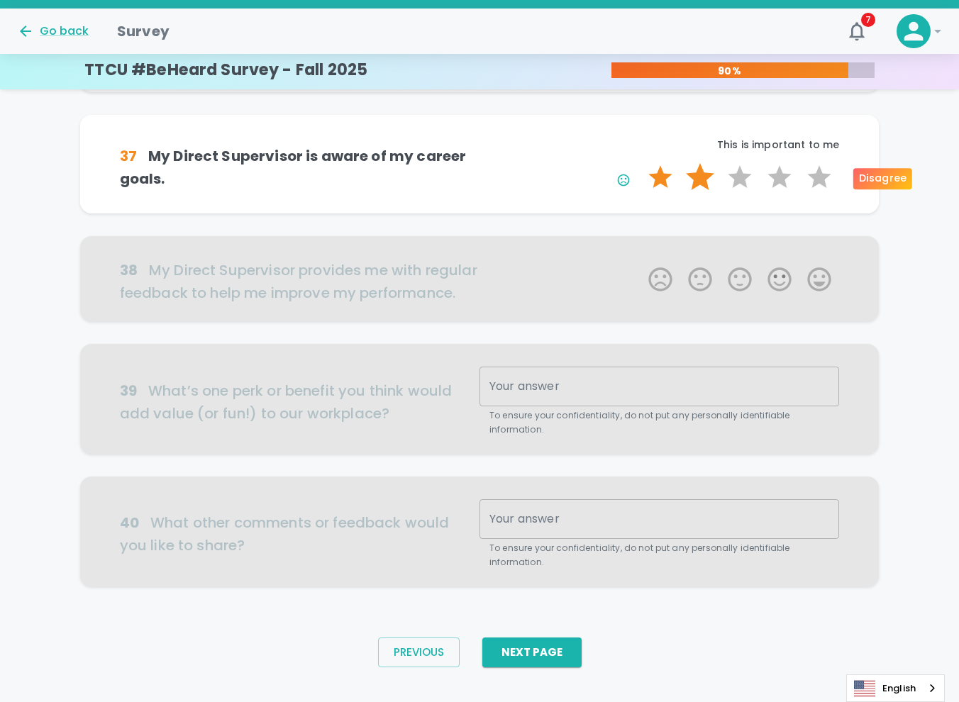
scroll to position [846, 0]
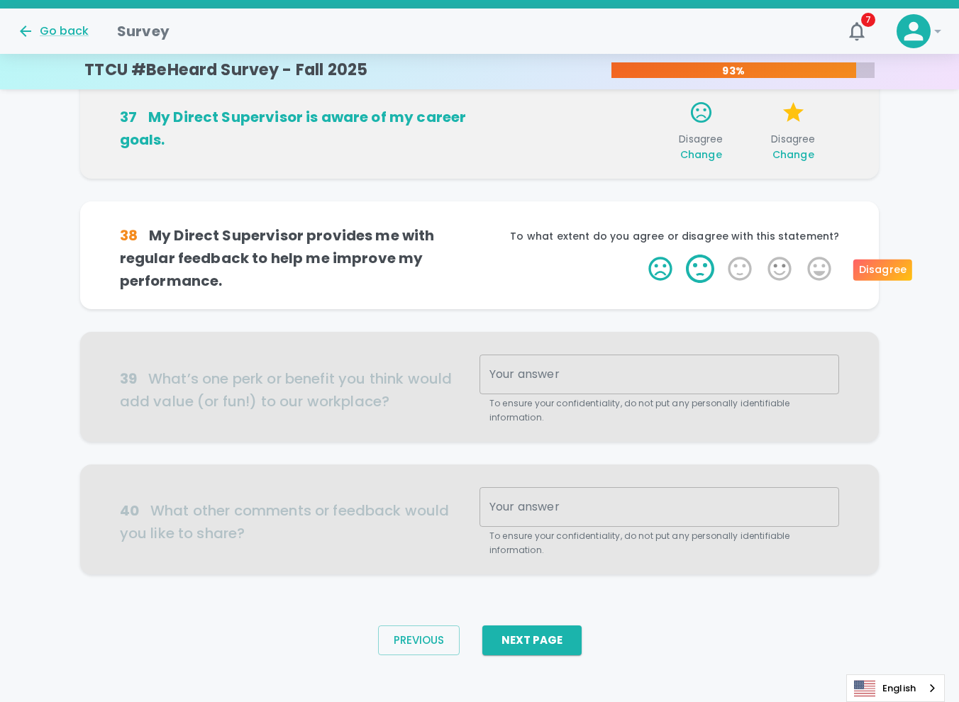
click at [694, 268] on label "2 Stars" at bounding box center [700, 269] width 40 height 28
click at [641, 255] on input "2 Stars" at bounding box center [640, 254] width 1 height 1
click at [697, 270] on label "2 Stars" at bounding box center [700, 269] width 40 height 28
click at [641, 255] on input "2 Stars" at bounding box center [640, 254] width 1 height 1
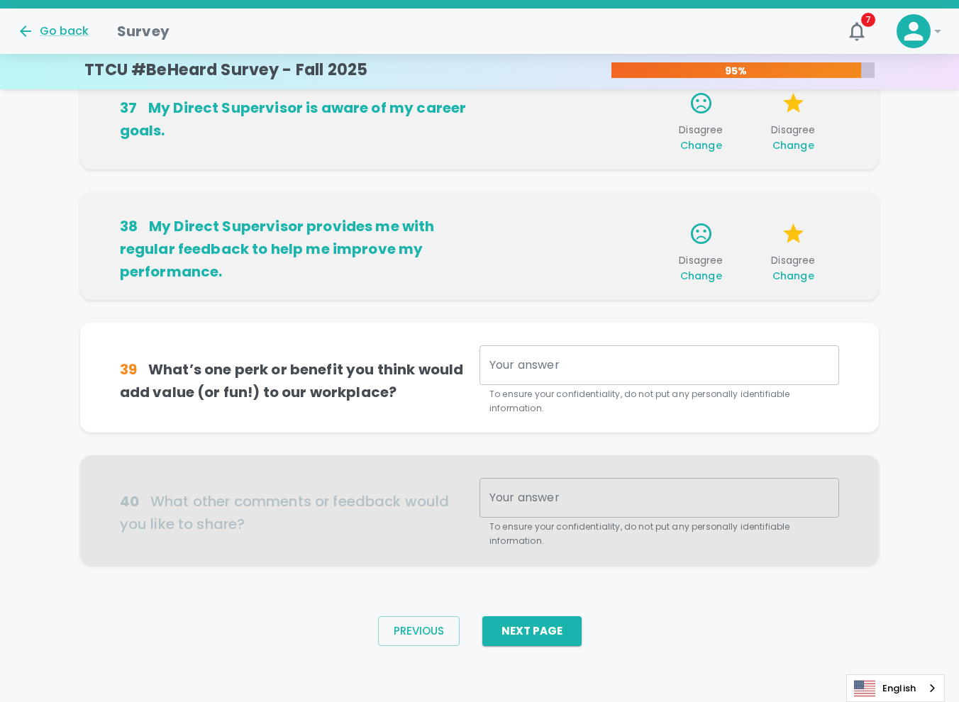
click at [586, 370] on textarea "Your answer" at bounding box center [659, 366] width 340 height 16
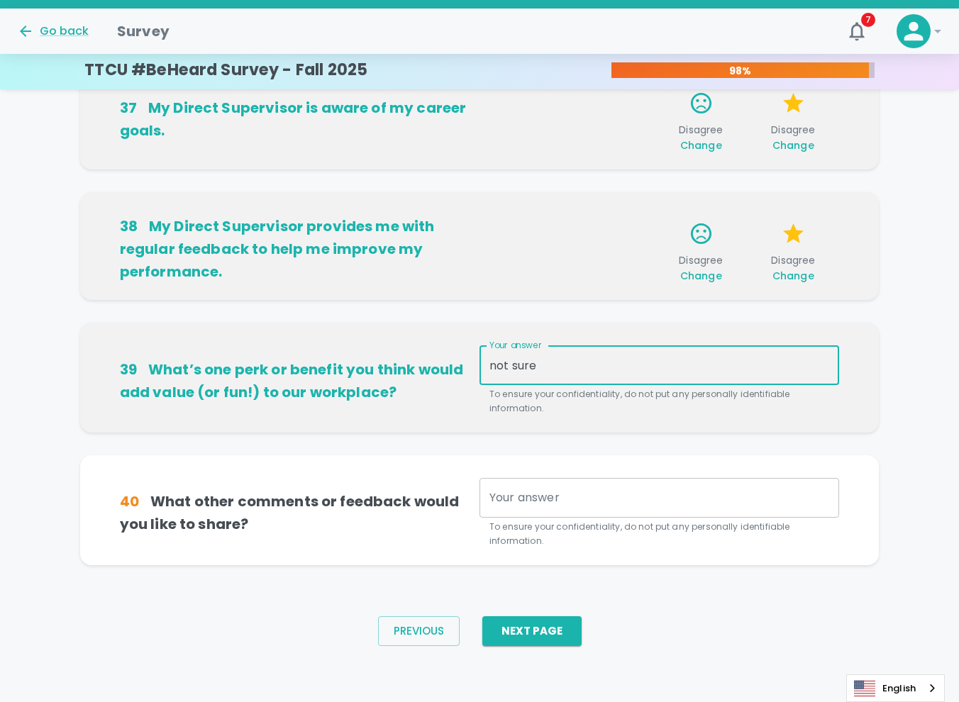
type textarea "not sure"
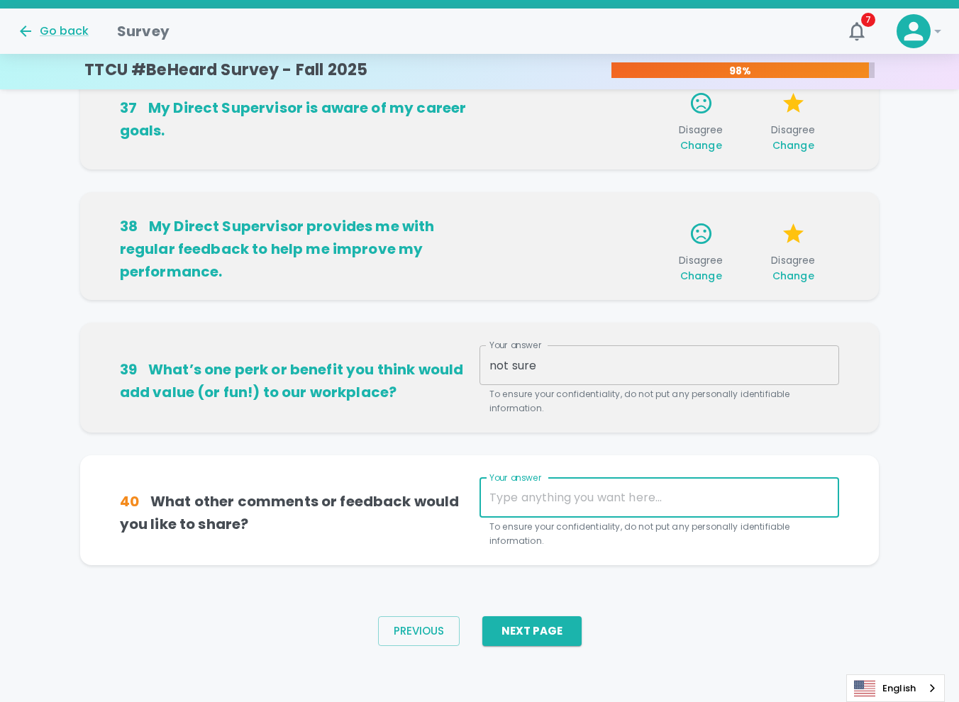
click at [552, 504] on textarea "Your answer" at bounding box center [659, 497] width 340 height 16
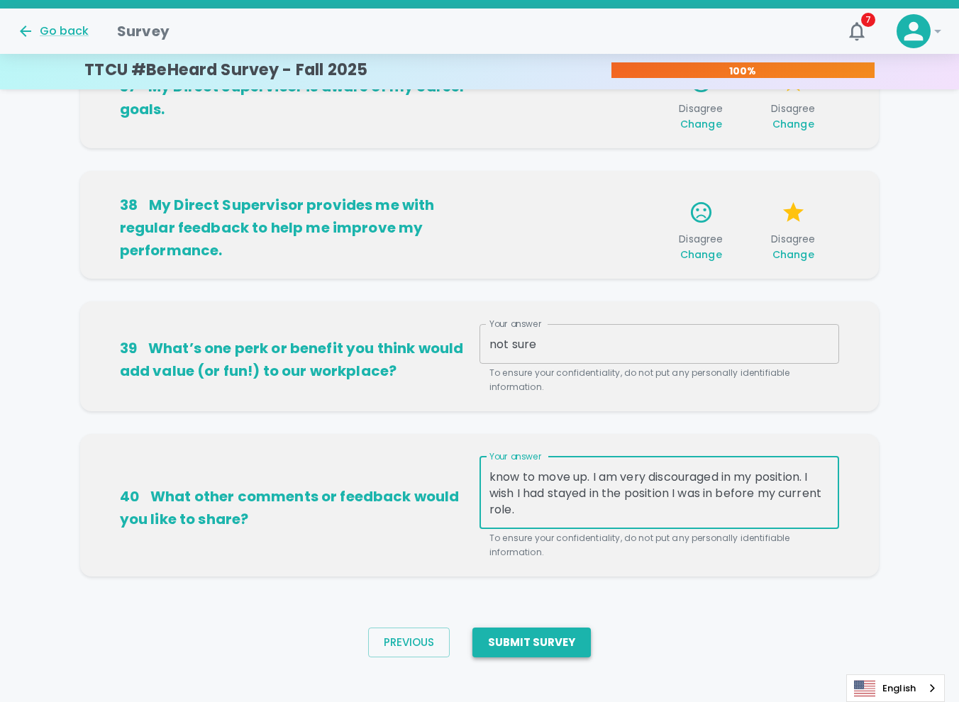
scroll to position [888, 0]
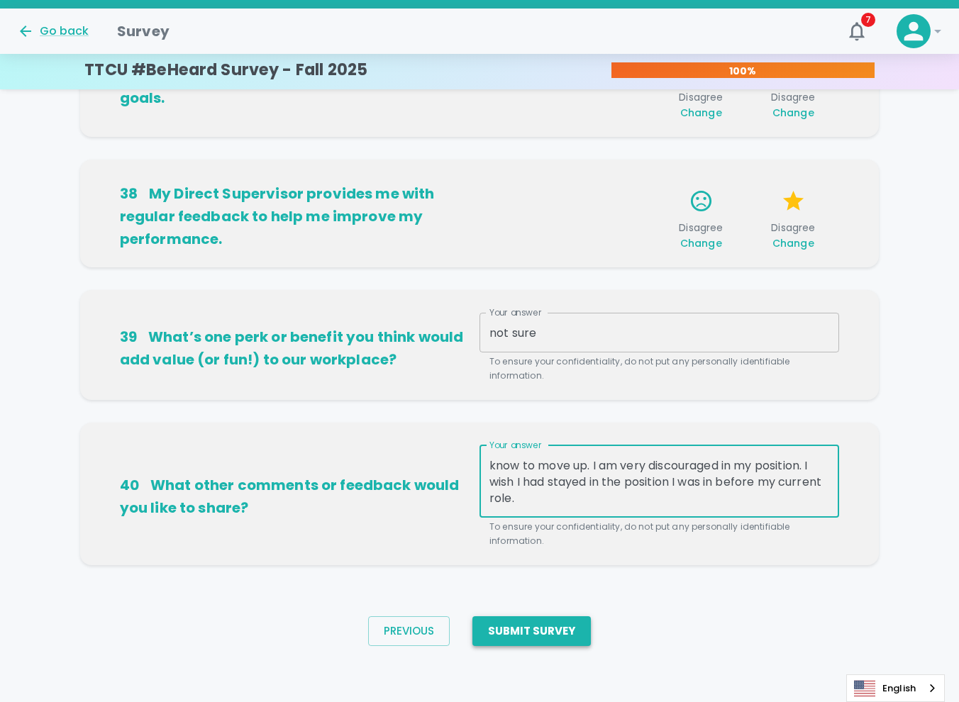
type textarea "let this place be about what you know and not who you know to move up. I am ver…"
click at [541, 631] on button "Submit Survey" at bounding box center [531, 631] width 118 height 30
